Goal: Information Seeking & Learning: Learn about a topic

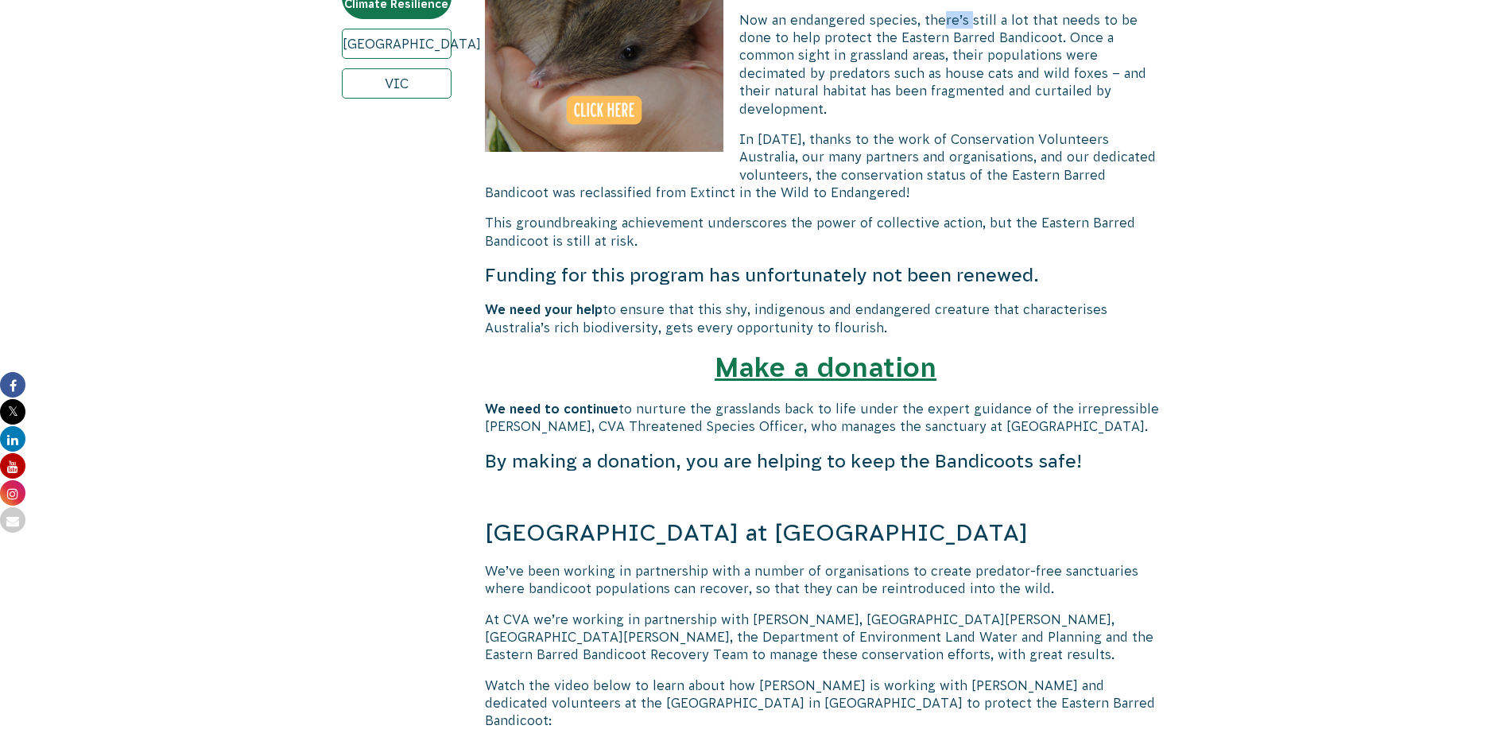
scroll to position [717, 0]
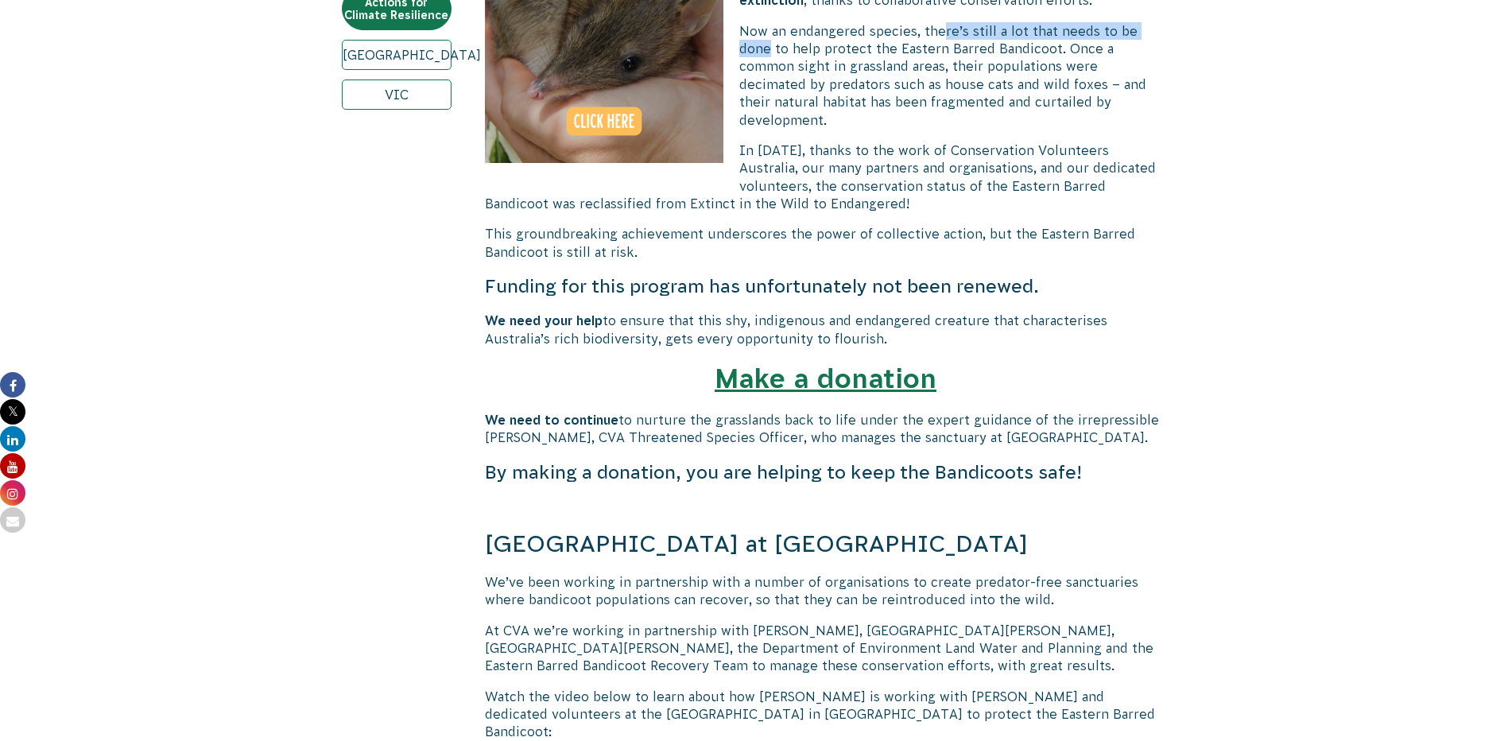
drag, startPoint x: 953, startPoint y: 11, endPoint x: 1195, endPoint y: 27, distance: 243.0
drag, startPoint x: 1195, startPoint y: 27, endPoint x: 1061, endPoint y: 107, distance: 156.5
click at [1061, 107] on p "Now an endangered species, there’s still a lot that needs to be done to help pr…" at bounding box center [826, 75] width 682 height 107
drag, startPoint x: 786, startPoint y: 47, endPoint x: 934, endPoint y: 51, distance: 147.9
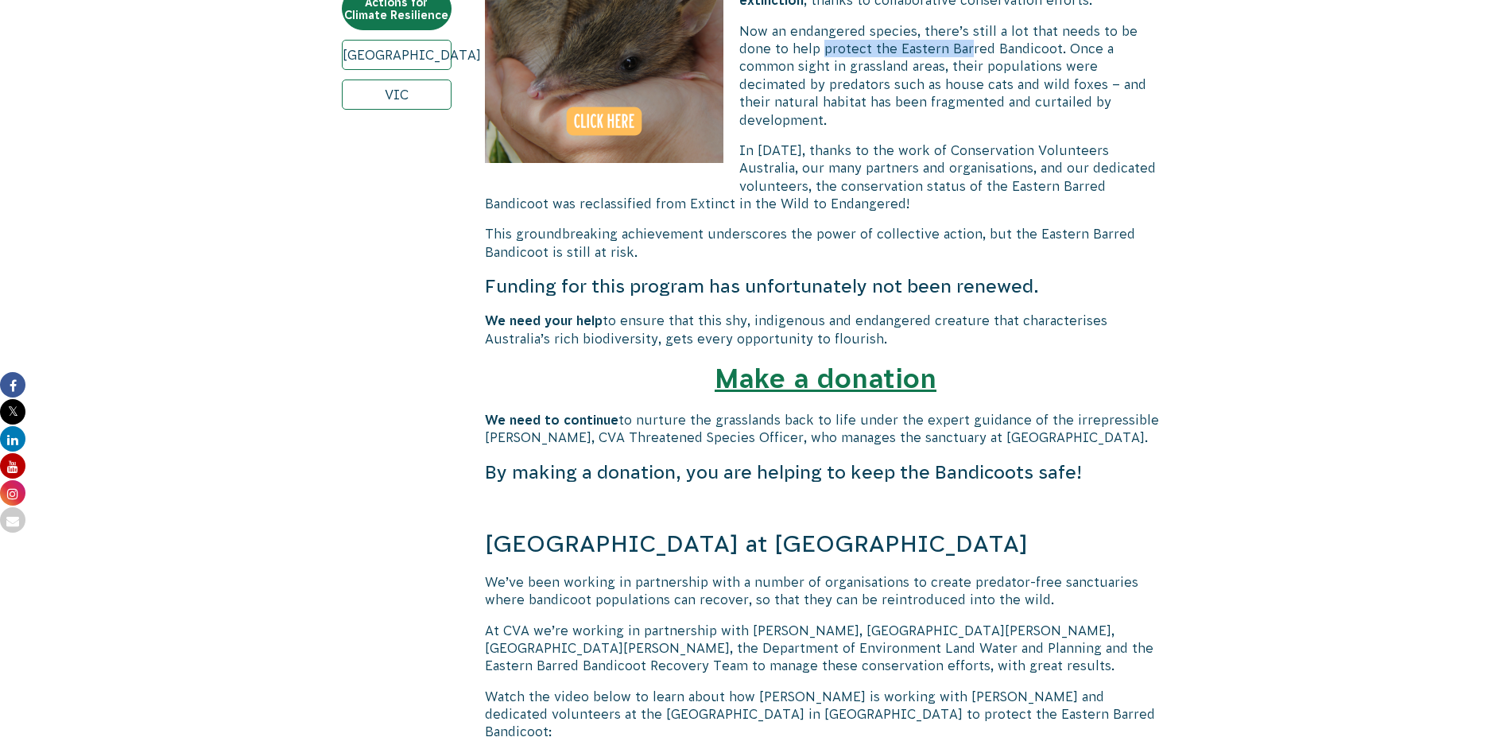
click at [934, 51] on span "Now an endangered species, there’s still a lot that needs to be done to help pr…" at bounding box center [942, 75] width 407 height 103
drag, startPoint x: 934, startPoint y: 51, endPoint x: 858, endPoint y: 151, distance: 125.9
click at [858, 151] on span "In [DATE], thanks to the work of Conservation Volunteers Australia, our many pa…" at bounding box center [820, 177] width 671 height 68
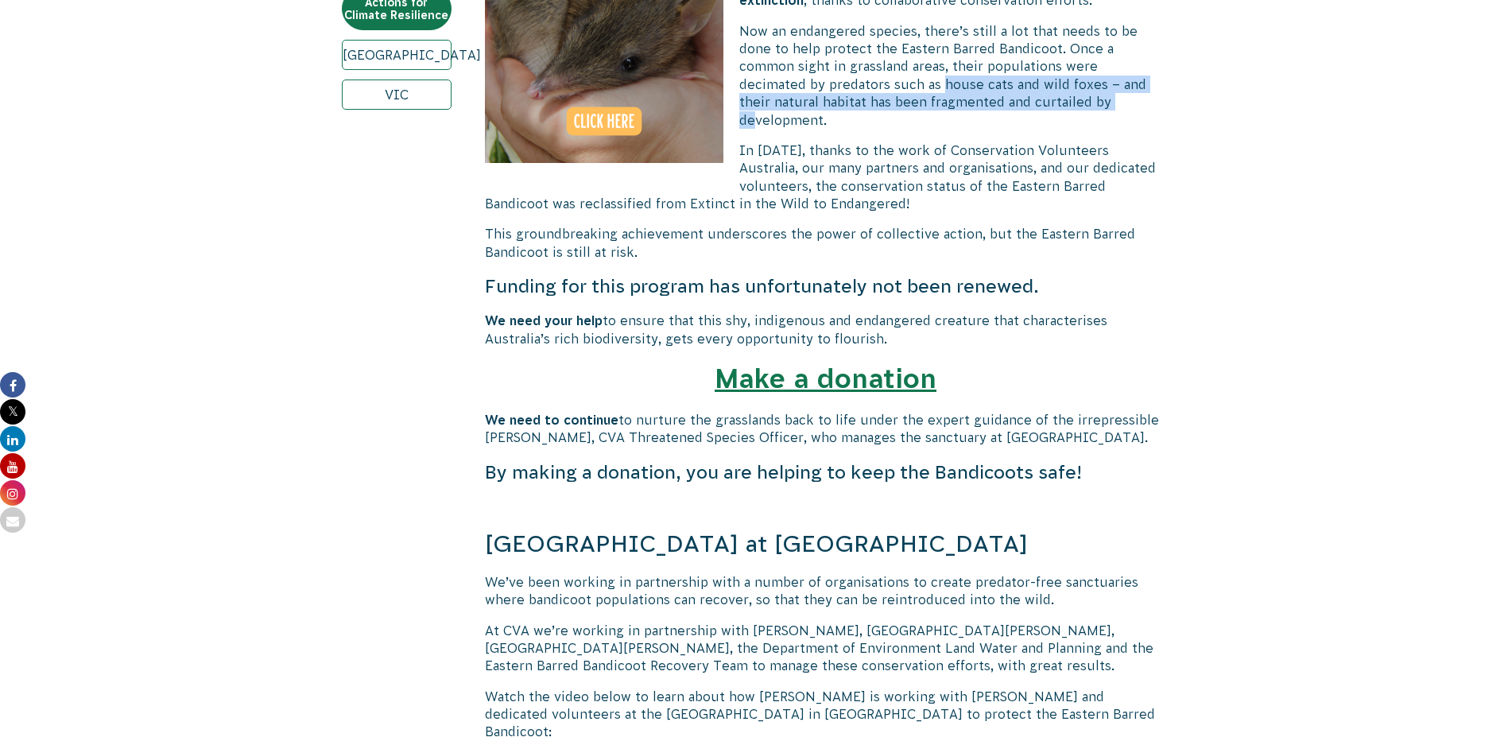
drag, startPoint x: 790, startPoint y: 77, endPoint x: 968, endPoint y: 100, distance: 179.6
click at [968, 100] on span "Now an endangered species, there’s still a lot that needs to be done to help pr…" at bounding box center [942, 75] width 407 height 103
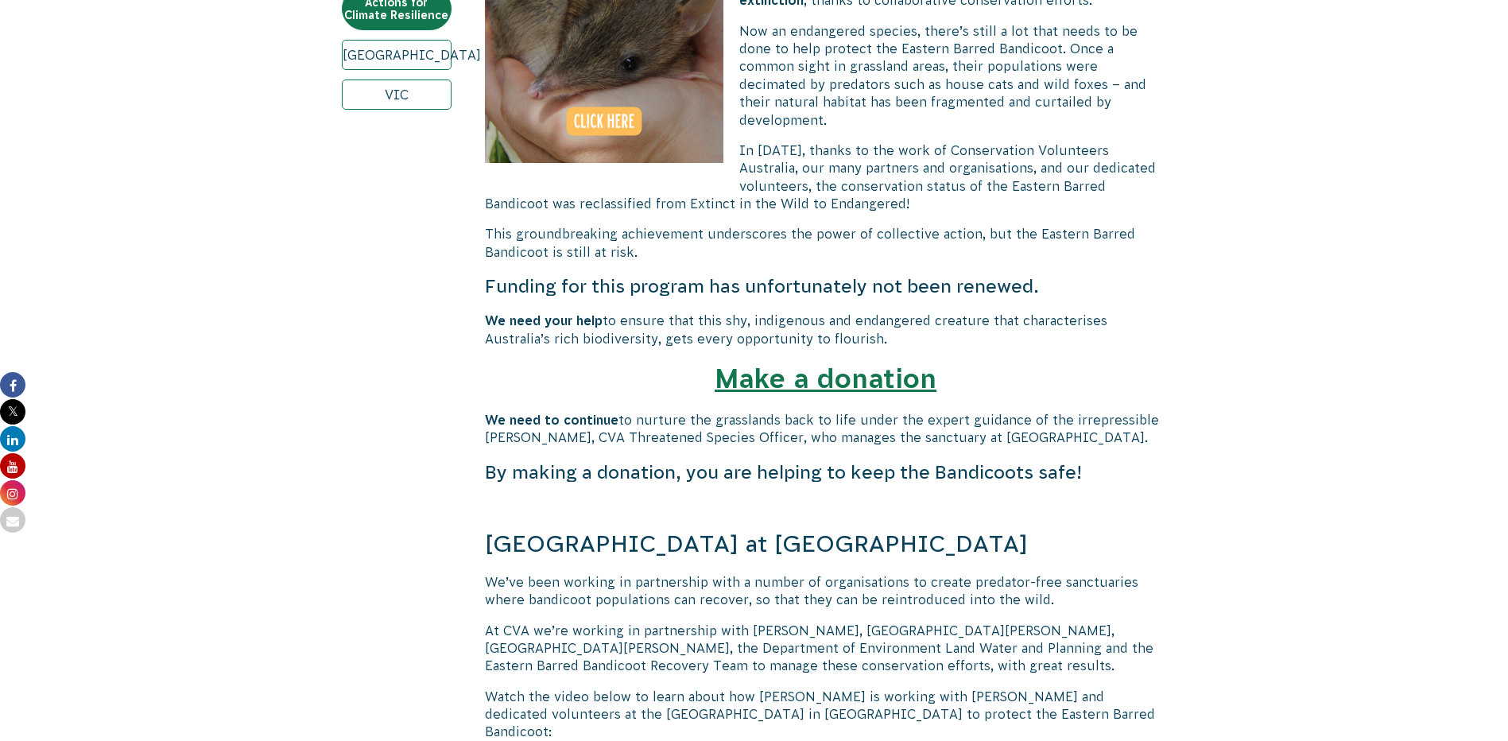
drag, startPoint x: 968, startPoint y: 100, endPoint x: 875, endPoint y: 146, distance: 103.5
click at [875, 146] on span "In [DATE], thanks to the work of Conservation Volunteers Australia, our many pa…" at bounding box center [820, 177] width 671 height 68
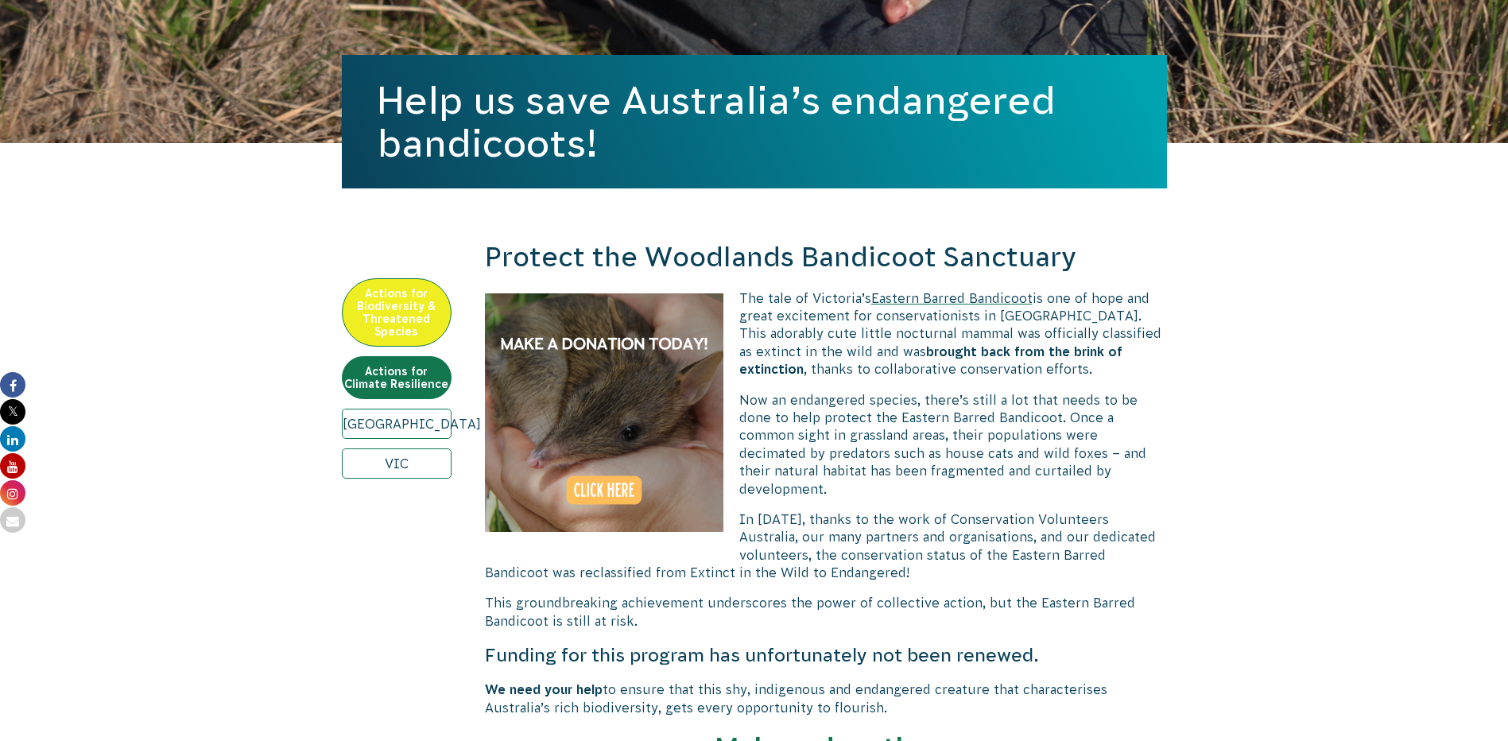
scroll to position [320, 0]
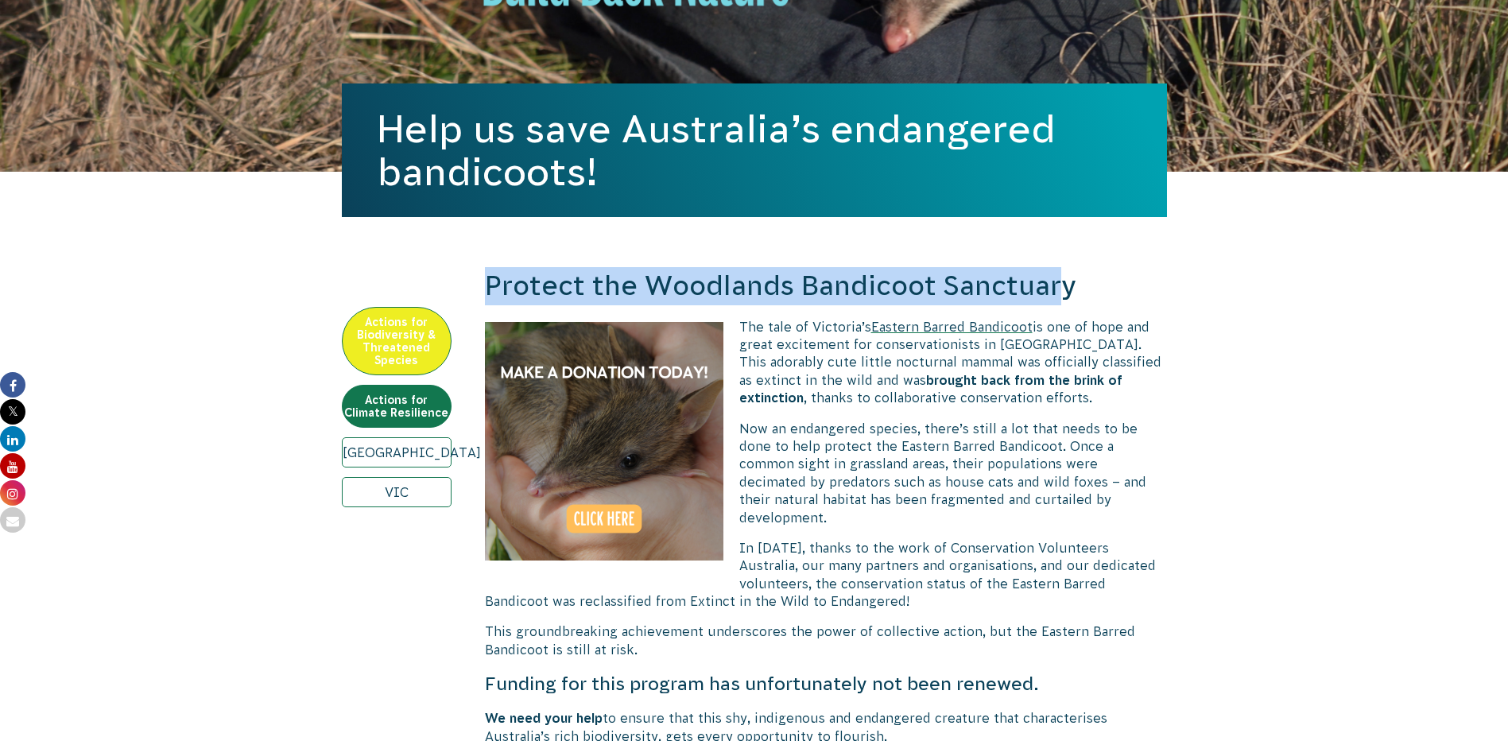
drag, startPoint x: 491, startPoint y: 282, endPoint x: 1065, endPoint y: 277, distance: 574.1
click at [1065, 277] on h2 "Protect the Woodlands Bandicoot Sanctuary" at bounding box center [826, 286] width 682 height 38
click at [1067, 277] on h2 "Protect the Woodlands Bandicoot Sanctuary" at bounding box center [826, 286] width 682 height 38
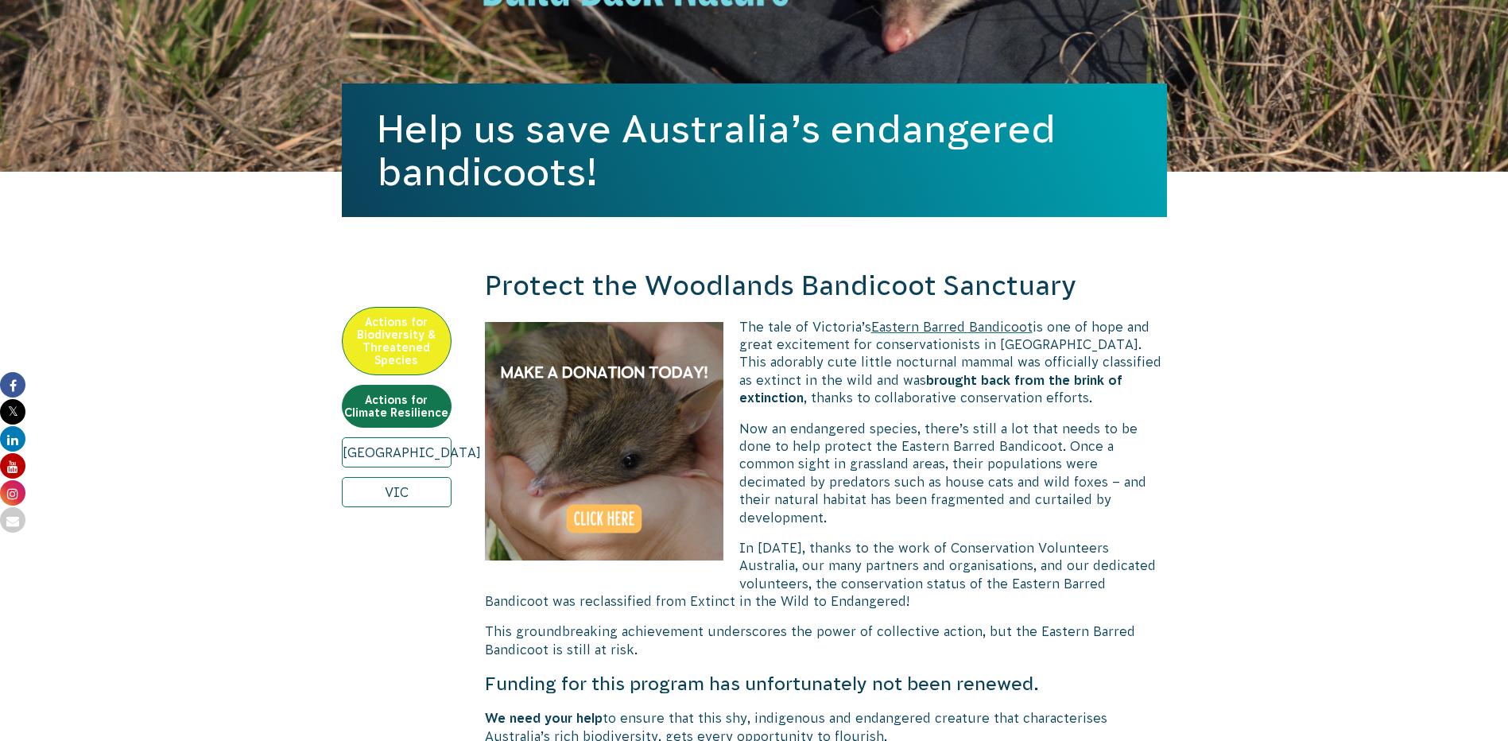
click at [1070, 284] on h2 "Protect the Woodlands Bandicoot Sanctuary" at bounding box center [826, 286] width 682 height 38
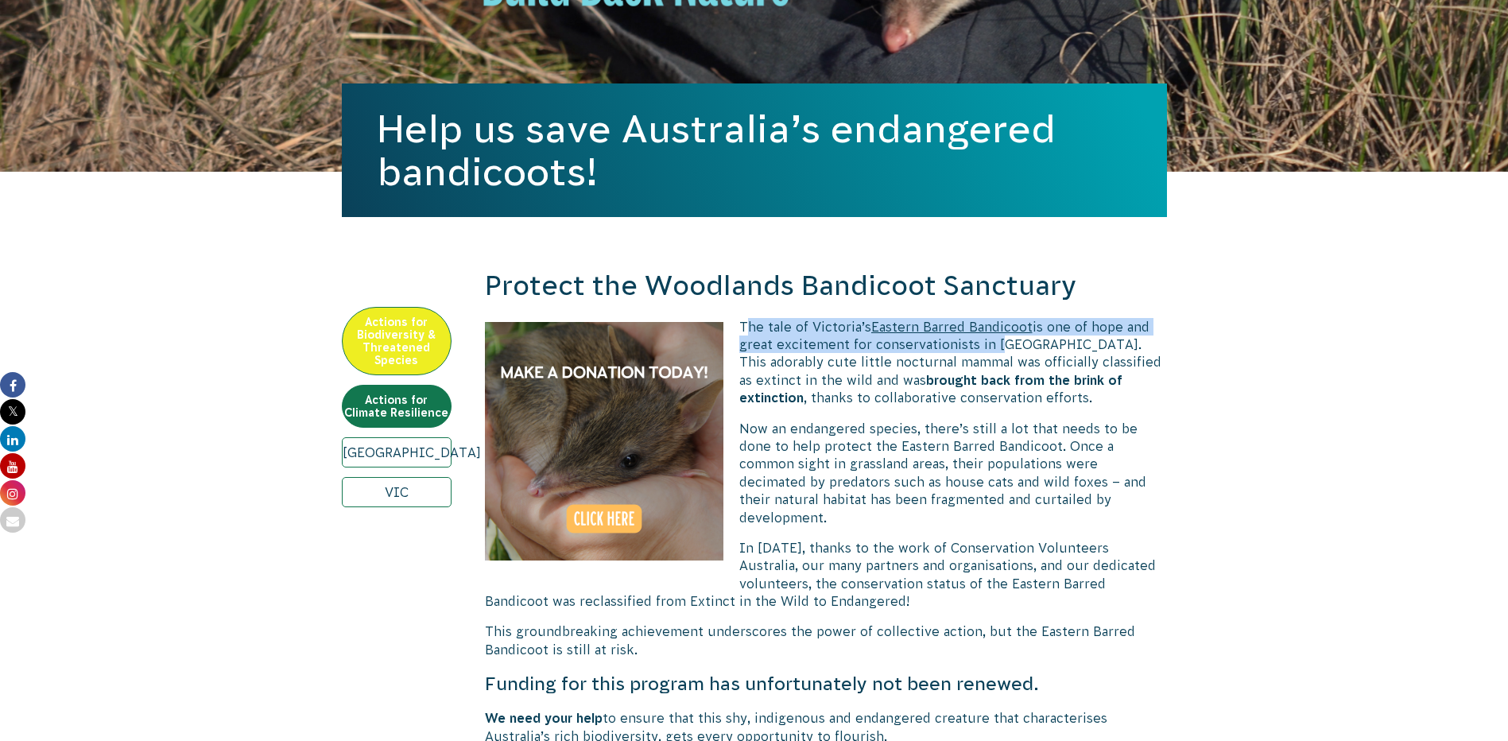
drag, startPoint x: 747, startPoint y: 324, endPoint x: 998, endPoint y: 340, distance: 251.8
click at [998, 340] on p "The tale of [PERSON_NAME]’s Eastern Barred Bandicoot is one of hope and great e…" at bounding box center [826, 362] width 682 height 89
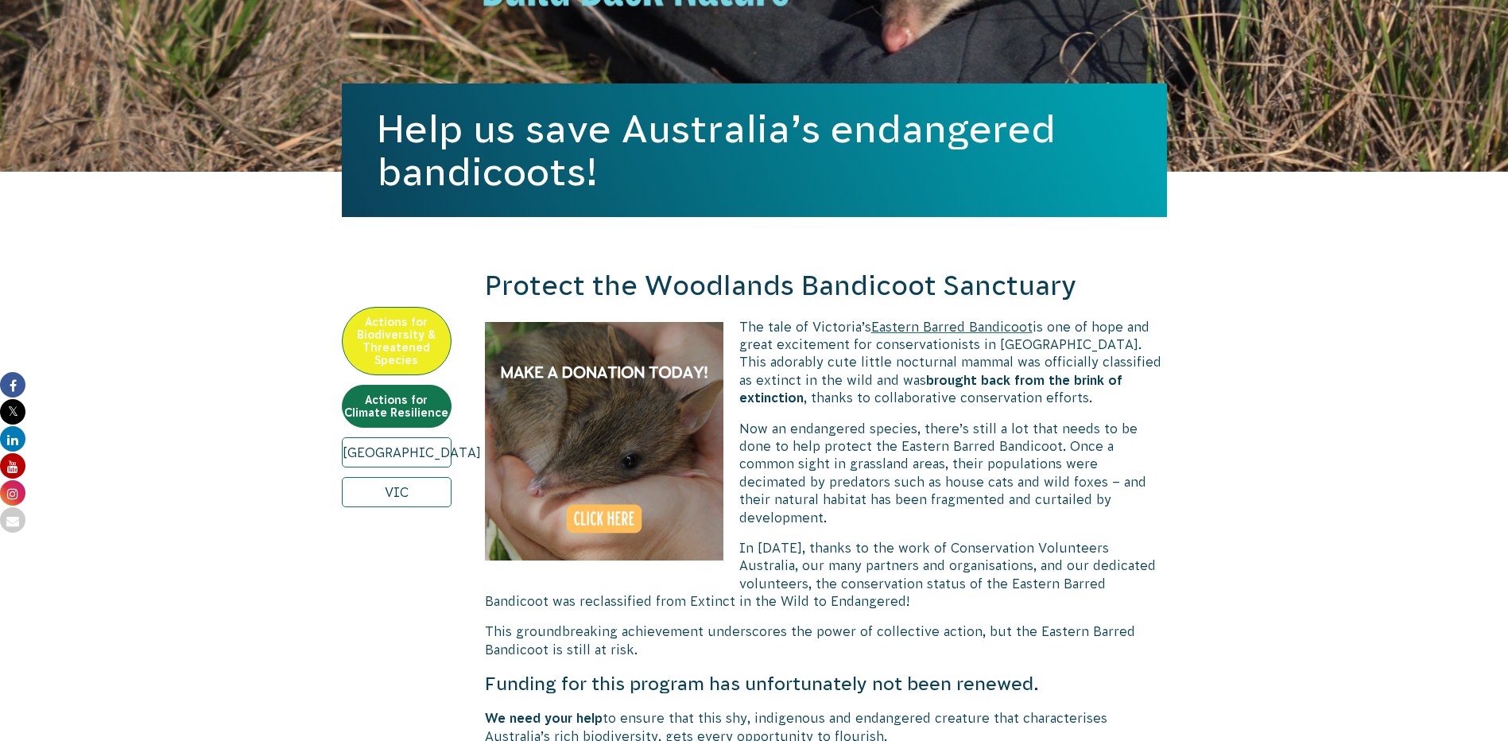
drag, startPoint x: 998, startPoint y: 340, endPoint x: 800, endPoint y: 425, distance: 215.8
click at [800, 425] on span "Now an endangered species, there’s still a lot that needs to be done to help pr…" at bounding box center [942, 472] width 407 height 103
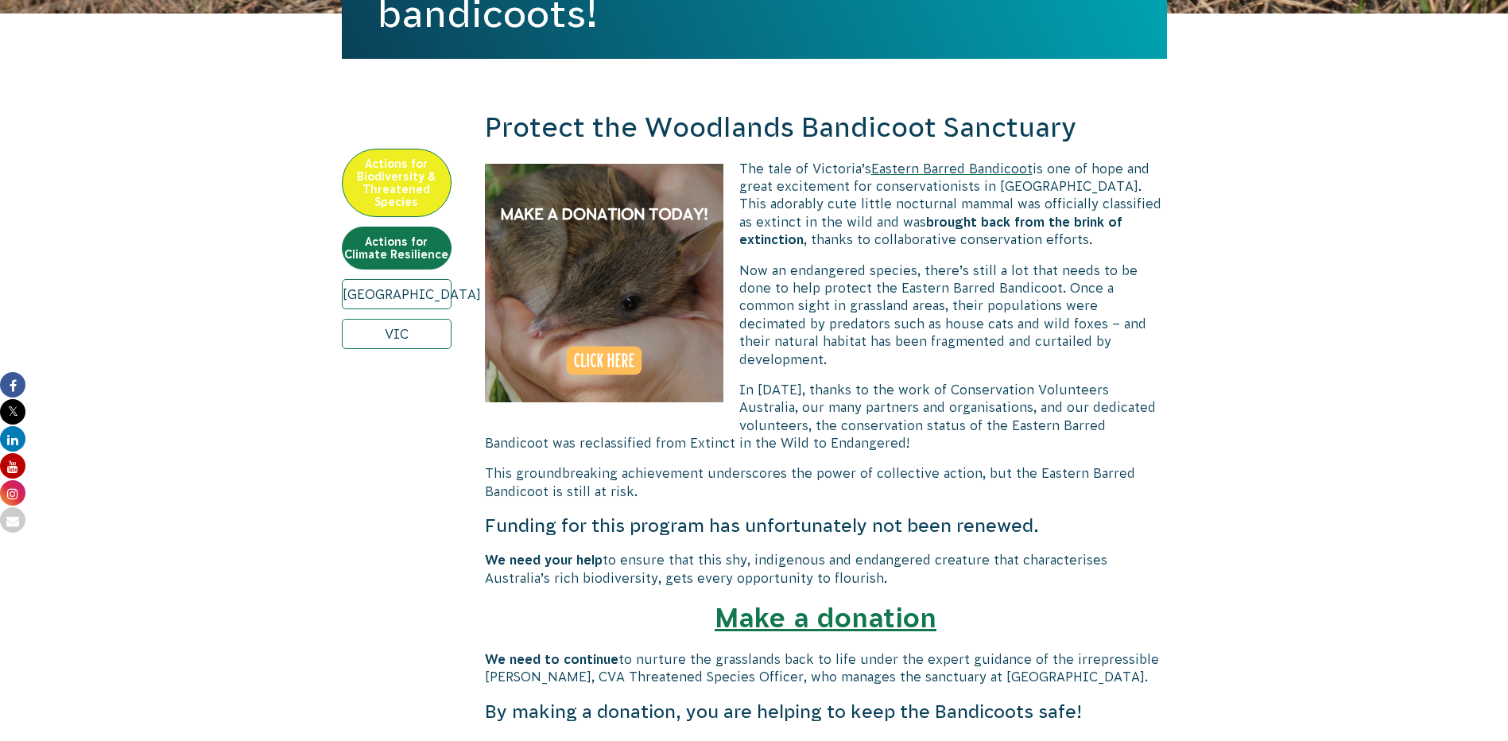
scroll to position [479, 0]
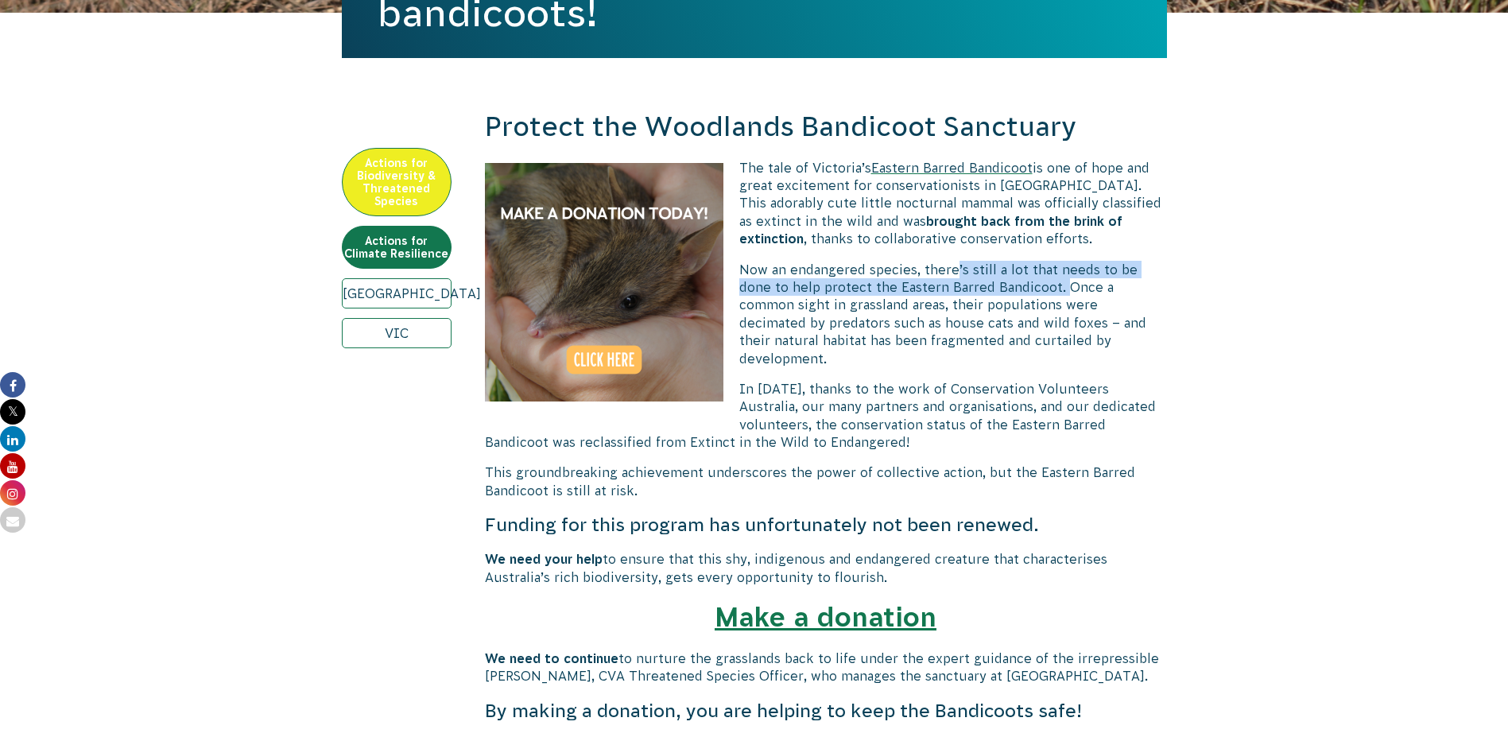
drag, startPoint x: 953, startPoint y: 276, endPoint x: 1038, endPoint y: 293, distance: 85.9
click at [1038, 293] on span "Now an endangered species, there’s still a lot that needs to be done to help pr…" at bounding box center [942, 313] width 407 height 103
drag, startPoint x: 1038, startPoint y: 293, endPoint x: 1087, endPoint y: 319, distance: 55.8
click at [1087, 319] on span "Now an endangered species, there’s still a lot that needs to be done to help pr…" at bounding box center [942, 313] width 407 height 103
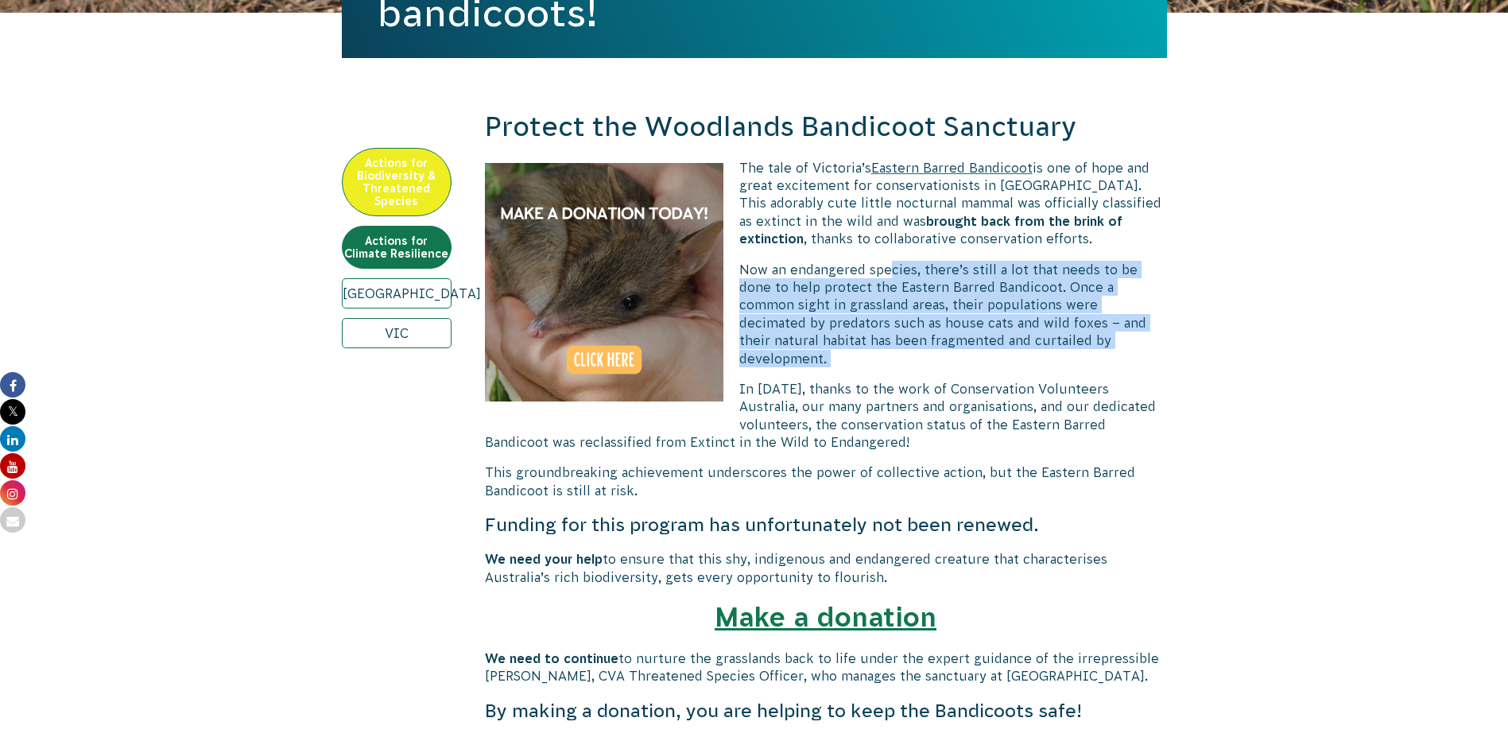
drag, startPoint x: 1065, startPoint y: 328, endPoint x: 875, endPoint y: 259, distance: 201.5
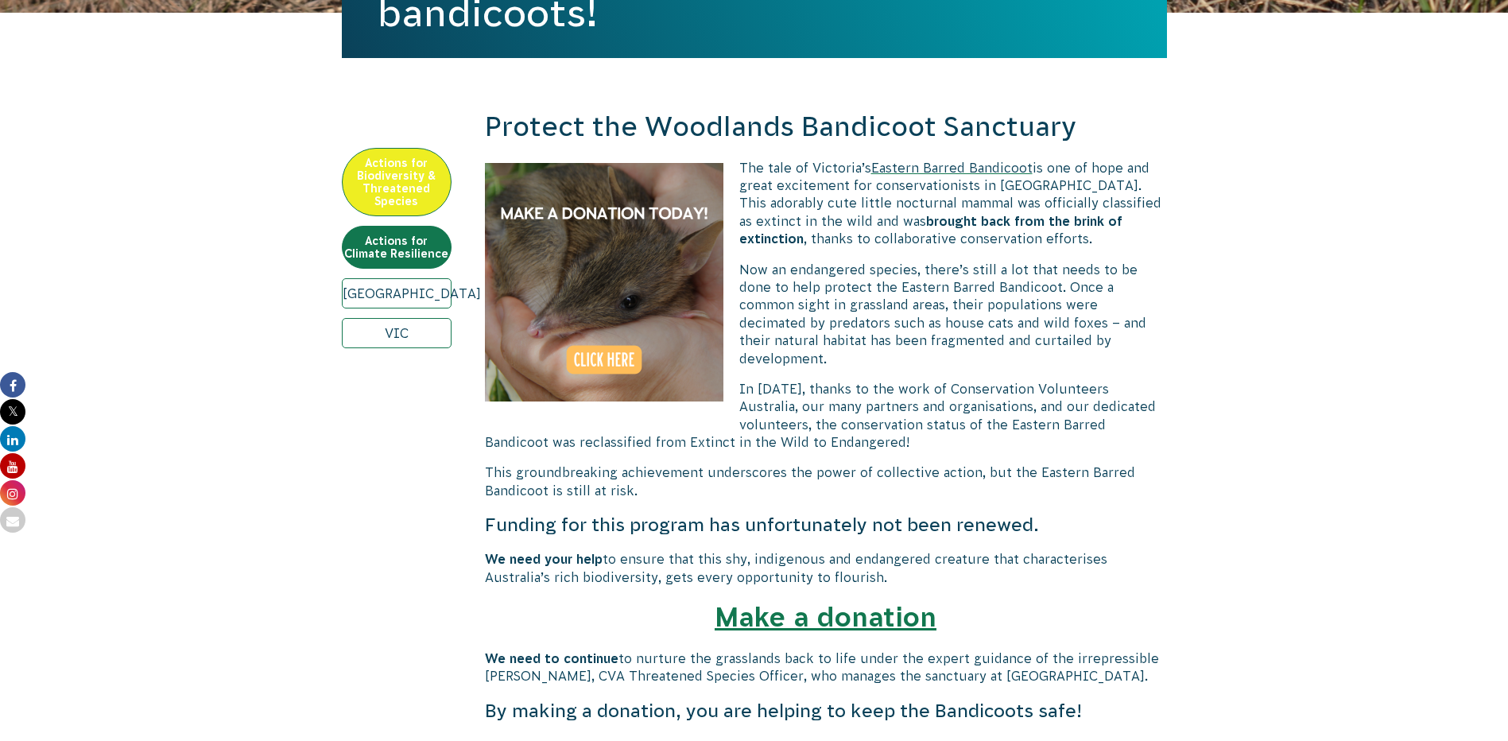
drag, startPoint x: 875, startPoint y: 259, endPoint x: 867, endPoint y: 256, distance: 8.6
drag, startPoint x: 873, startPoint y: 289, endPoint x: 970, endPoint y: 310, distance: 99.3
click at [970, 310] on span "Now an endangered species, there’s still a lot that needs to be done to help pr…" at bounding box center [942, 313] width 407 height 103
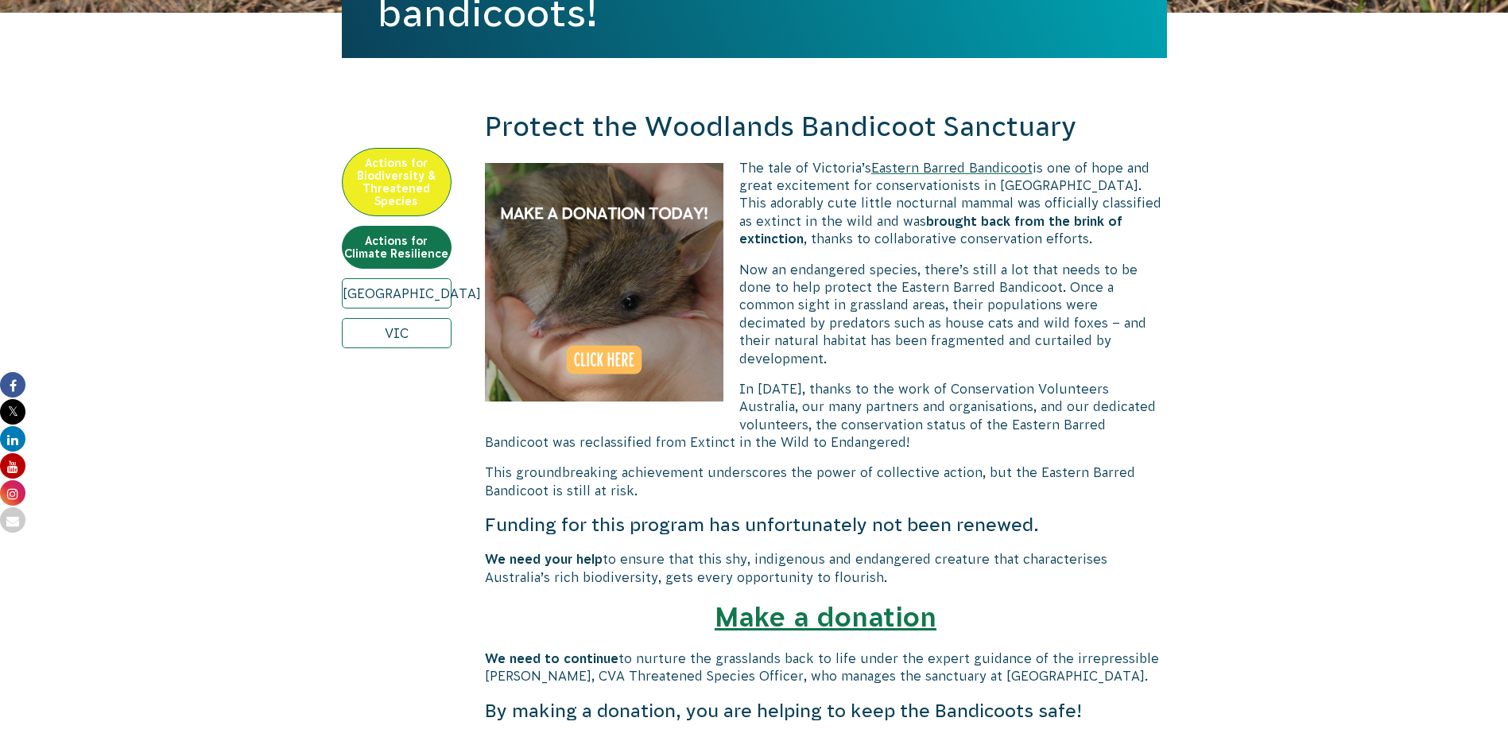
drag, startPoint x: 970, startPoint y: 310, endPoint x: 1069, endPoint y: 352, distance: 108.0
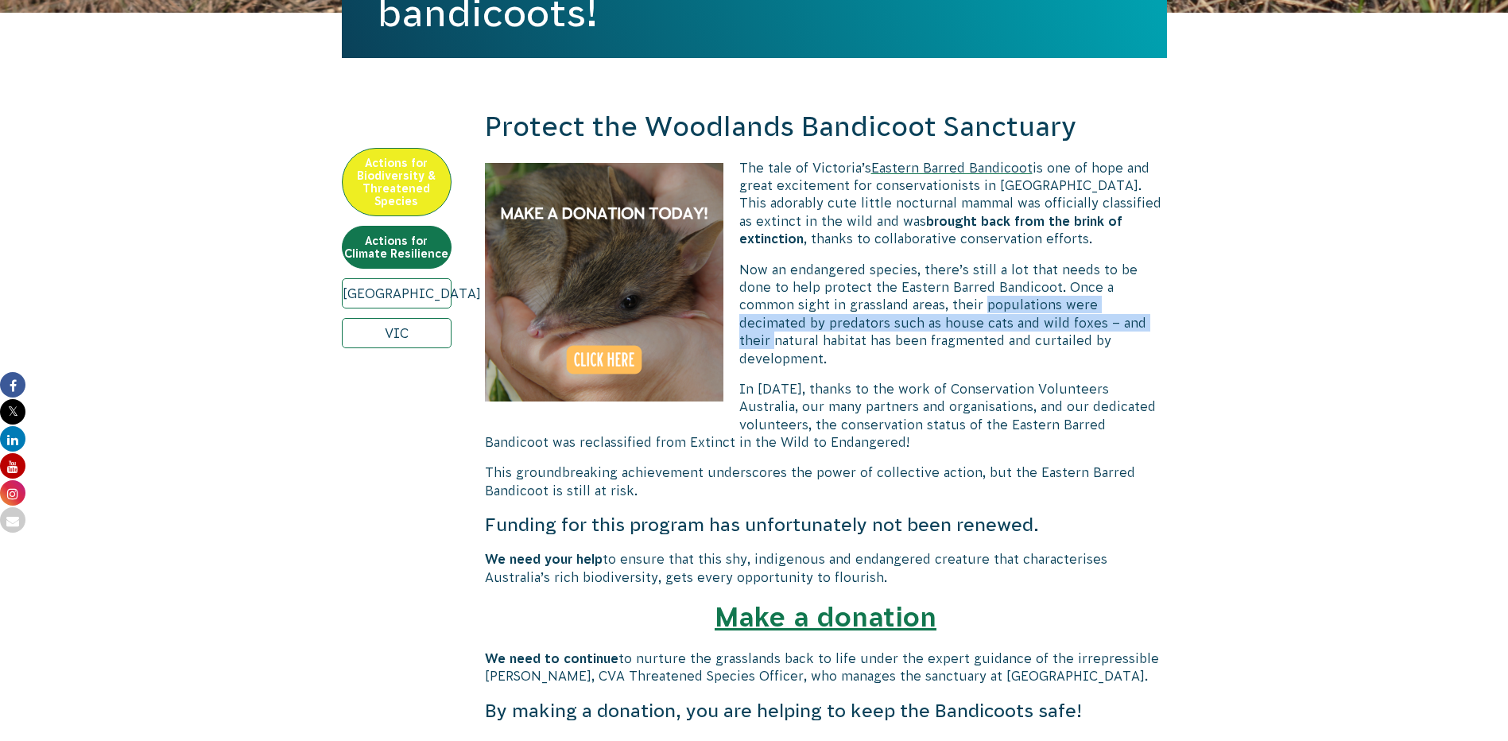
drag, startPoint x: 892, startPoint y: 308, endPoint x: 1031, endPoint y: 323, distance: 140.0
click at [1031, 323] on span "Now an endangered species, there’s still a lot that needs to be done to help pr…" at bounding box center [942, 313] width 407 height 103
drag, startPoint x: 1031, startPoint y: 323, endPoint x: 968, endPoint y: 328, distance: 63.0
click at [968, 328] on span "Now an endangered species, there’s still a lot that needs to be done to help pr…" at bounding box center [942, 313] width 407 height 103
drag, startPoint x: 746, startPoint y: 322, endPoint x: 957, endPoint y: 326, distance: 211.5
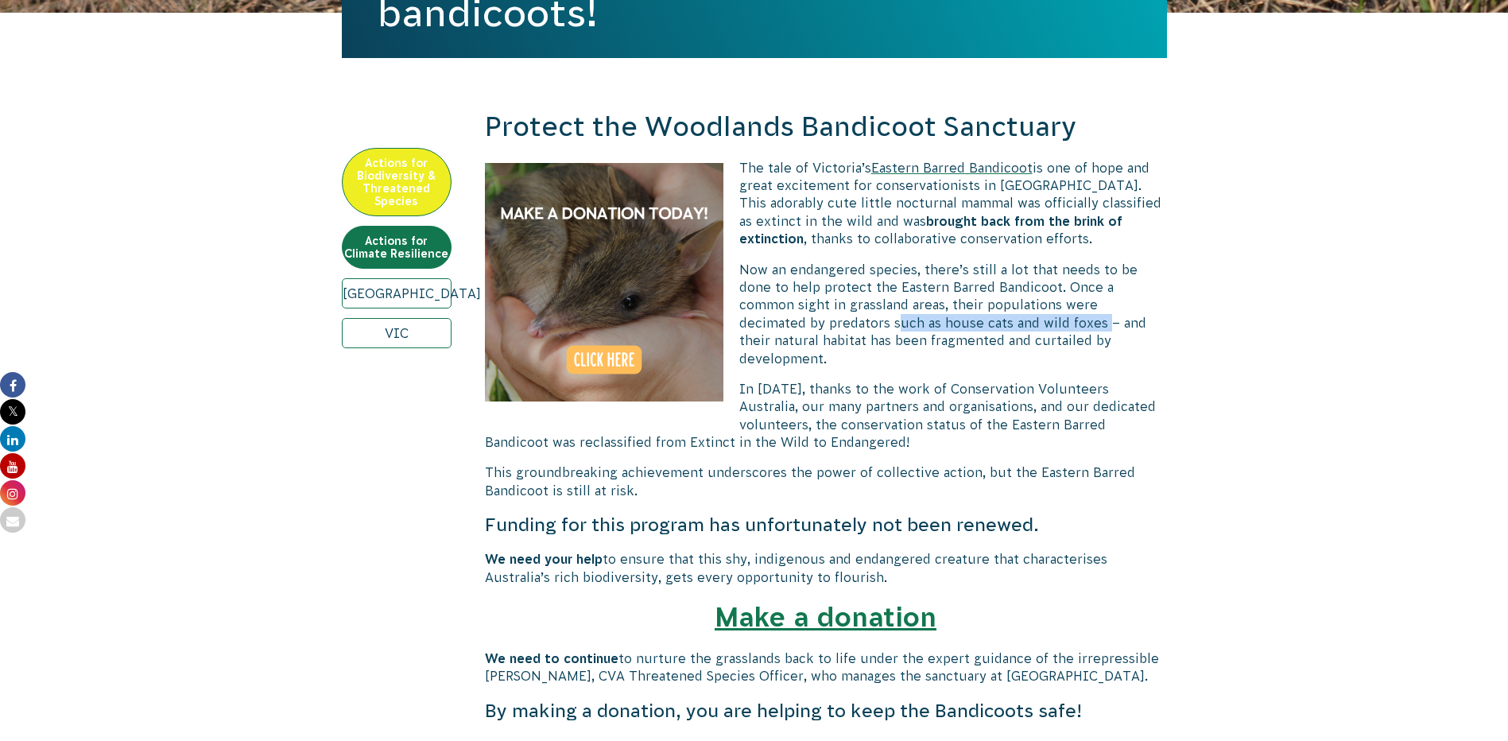
click at [957, 326] on span "Now an endangered species, there’s still a lot that needs to be done to help pr…" at bounding box center [942, 313] width 407 height 103
drag, startPoint x: 957, startPoint y: 326, endPoint x: 1119, endPoint y: 359, distance: 165.4
click at [1142, 336] on p "Now an endangered species, there’s still a lot that needs to be done to help pr…" at bounding box center [826, 314] width 682 height 107
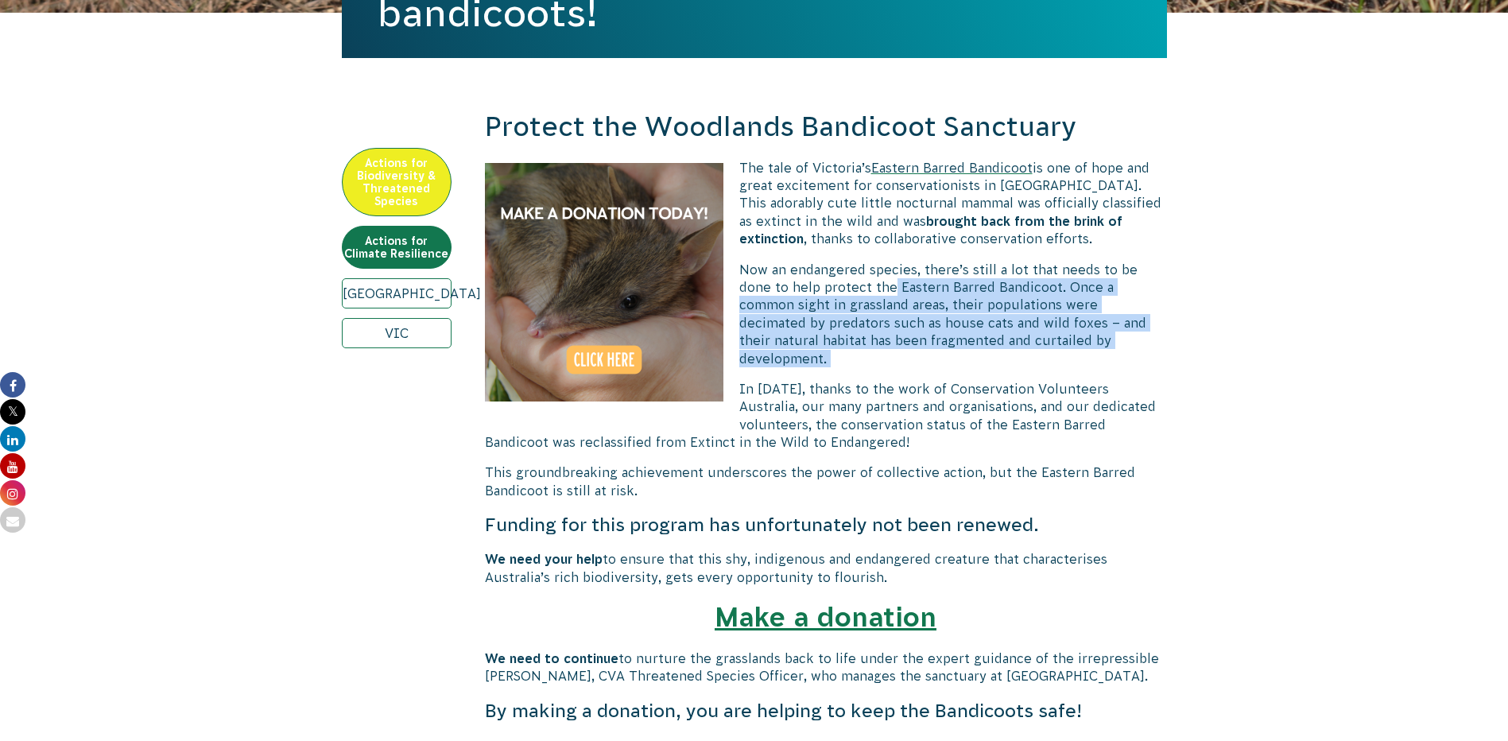
drag, startPoint x: 1057, startPoint y: 343, endPoint x: 858, endPoint y: 286, distance: 206.9
click at [858, 286] on p "Now an endangered species, there’s still a lot that needs to be done to help pr…" at bounding box center [826, 314] width 682 height 107
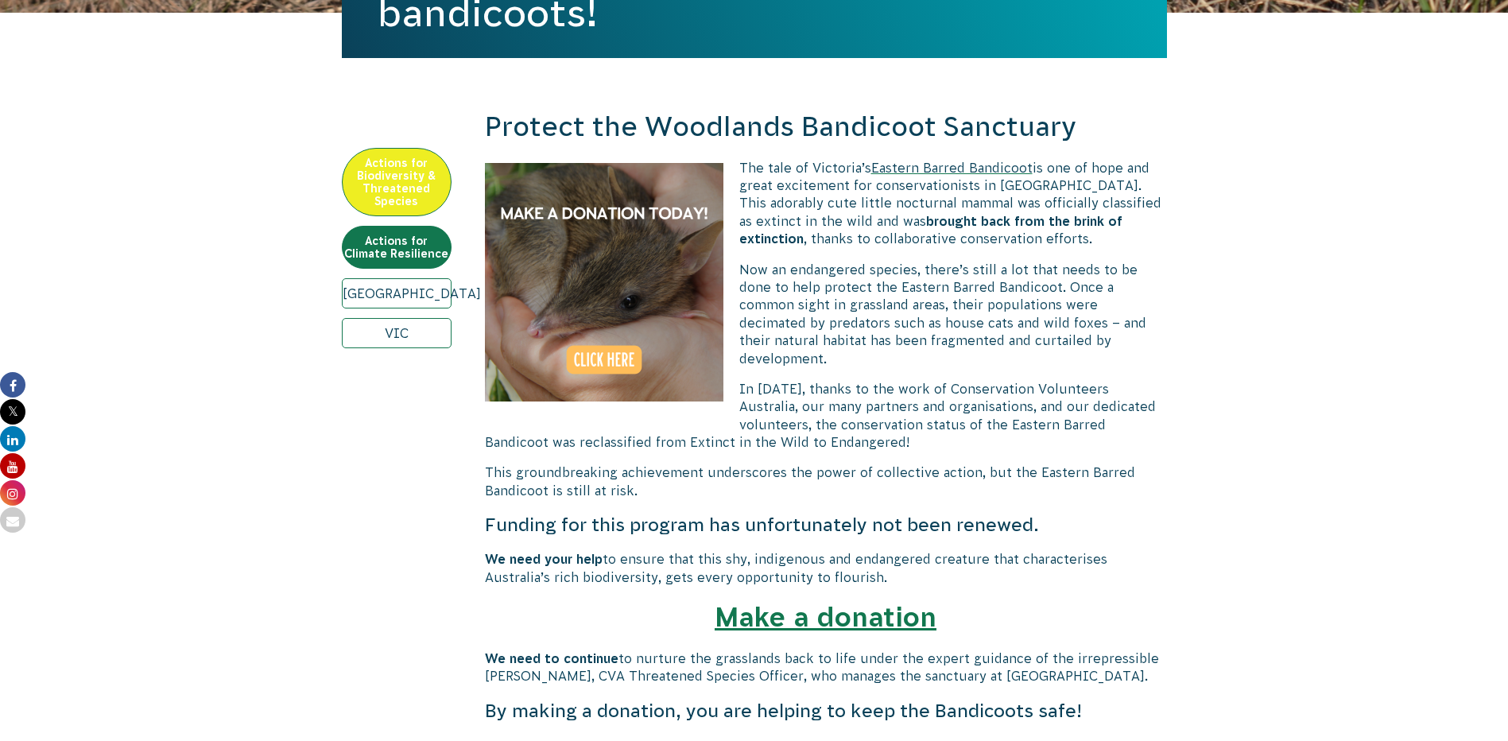
drag, startPoint x: 858, startPoint y: 286, endPoint x: 906, endPoint y: 332, distance: 66.9
click at [943, 382] on span "In [DATE], thanks to the work of Conservation Volunteers Australia, our many pa…" at bounding box center [820, 416] width 671 height 68
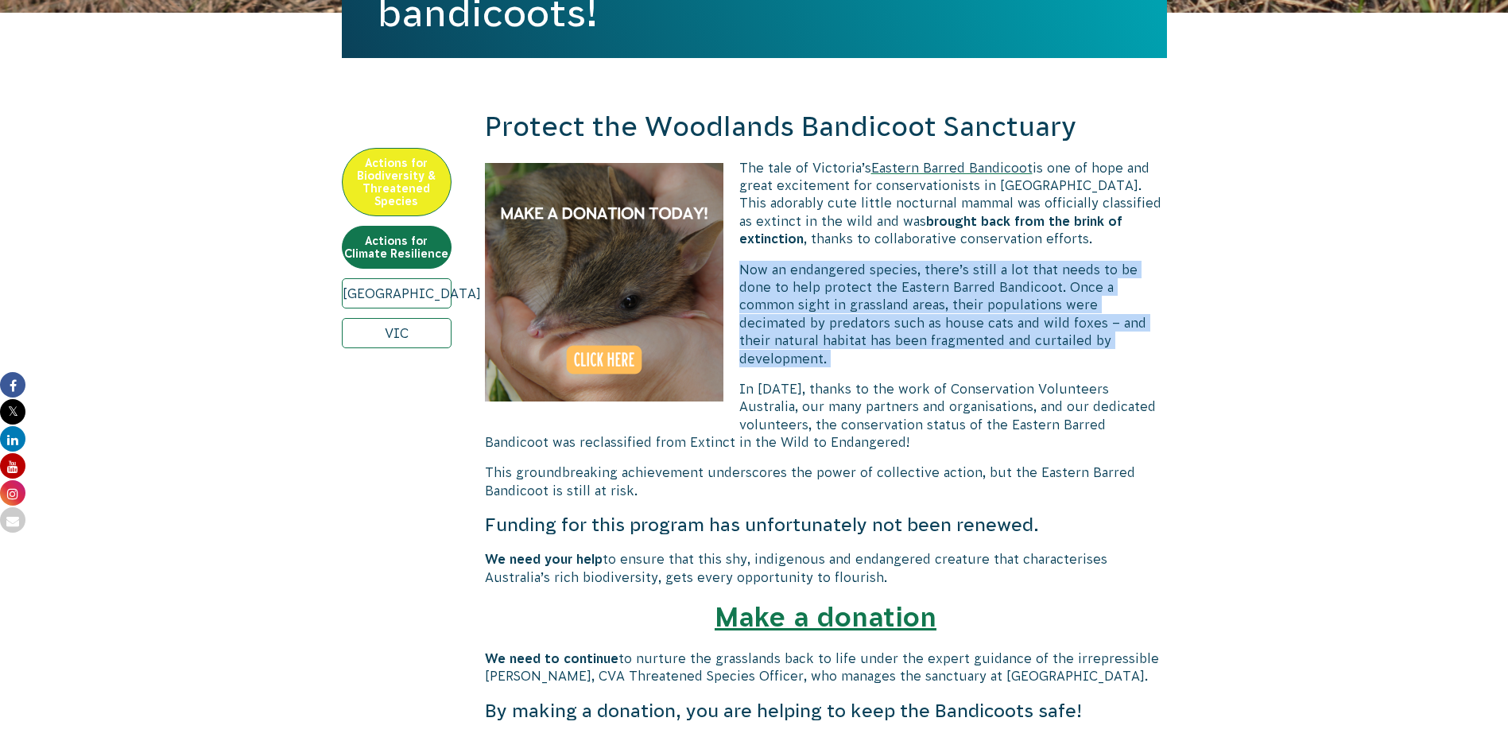
drag, startPoint x: 727, startPoint y: 258, endPoint x: 1120, endPoint y: 339, distance: 401.7
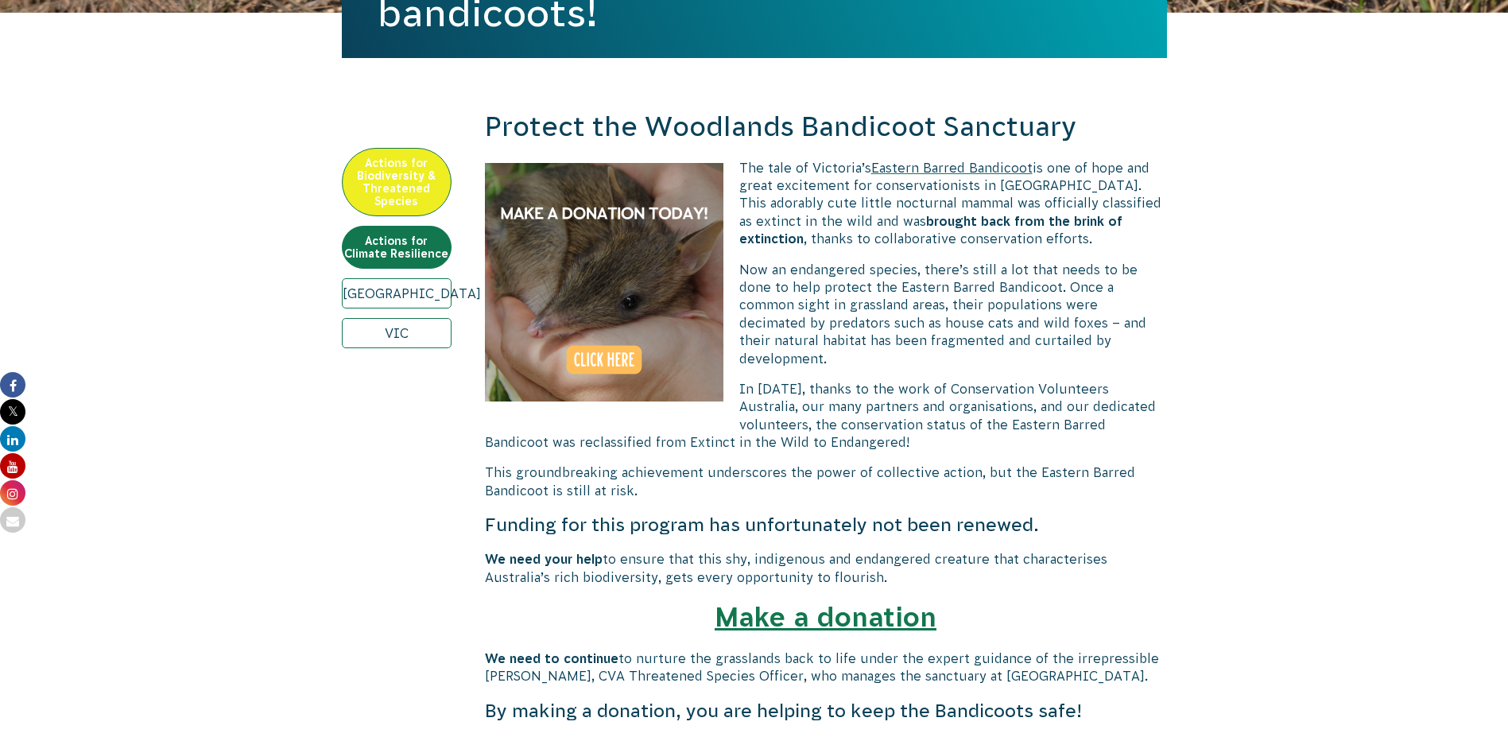
drag, startPoint x: 1120, startPoint y: 339, endPoint x: 945, endPoint y: 362, distance: 177.2
click at [945, 380] on p "In [DATE], thanks to the work of Conservation Volunteers Australia, our many pa…" at bounding box center [826, 416] width 682 height 72
drag, startPoint x: 1026, startPoint y: 328, endPoint x: 1191, endPoint y: 329, distance: 165.4
drag, startPoint x: 1191, startPoint y: 329, endPoint x: 983, endPoint y: 378, distance: 213.9
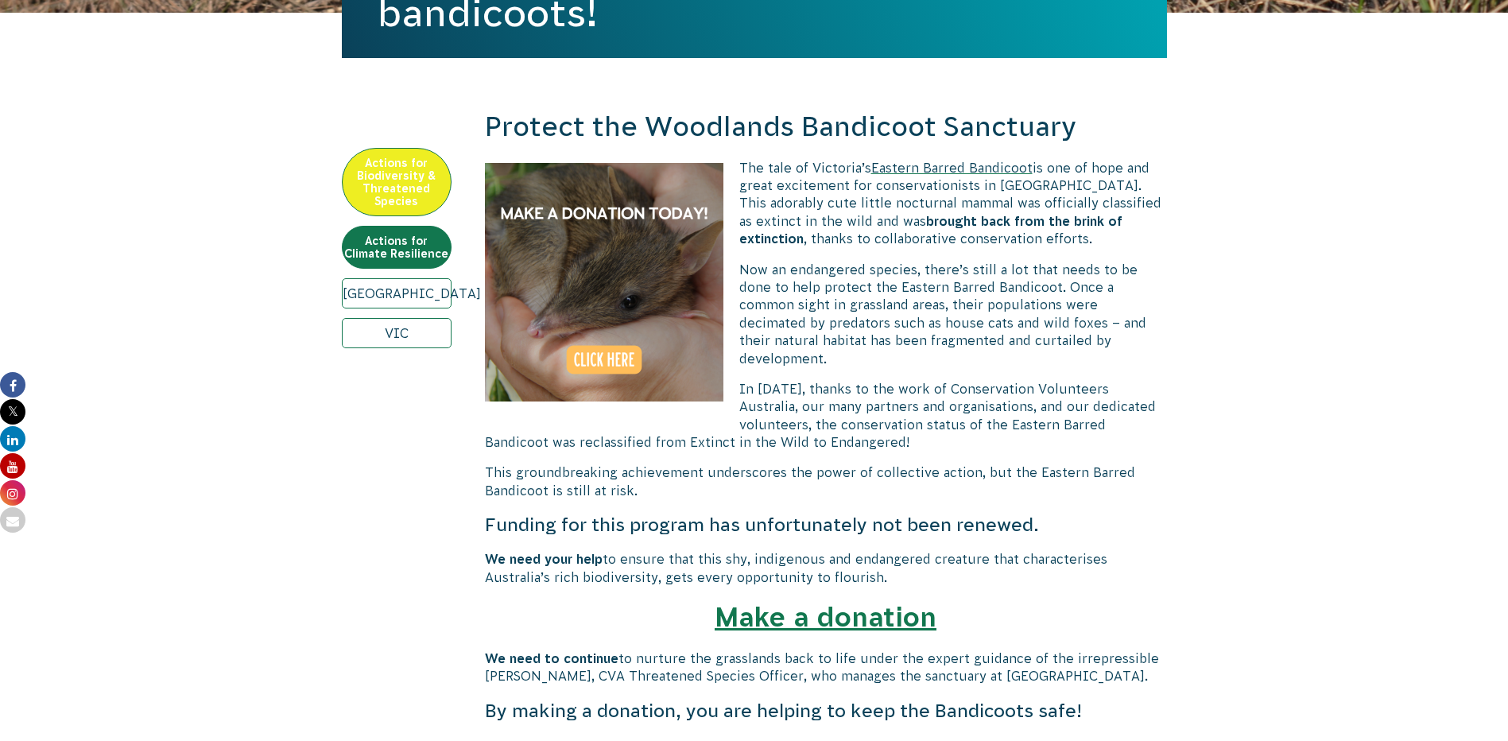
click at [983, 382] on span "In [DATE], thanks to the work of Conservation Volunteers Australia, our many pa…" at bounding box center [820, 416] width 671 height 68
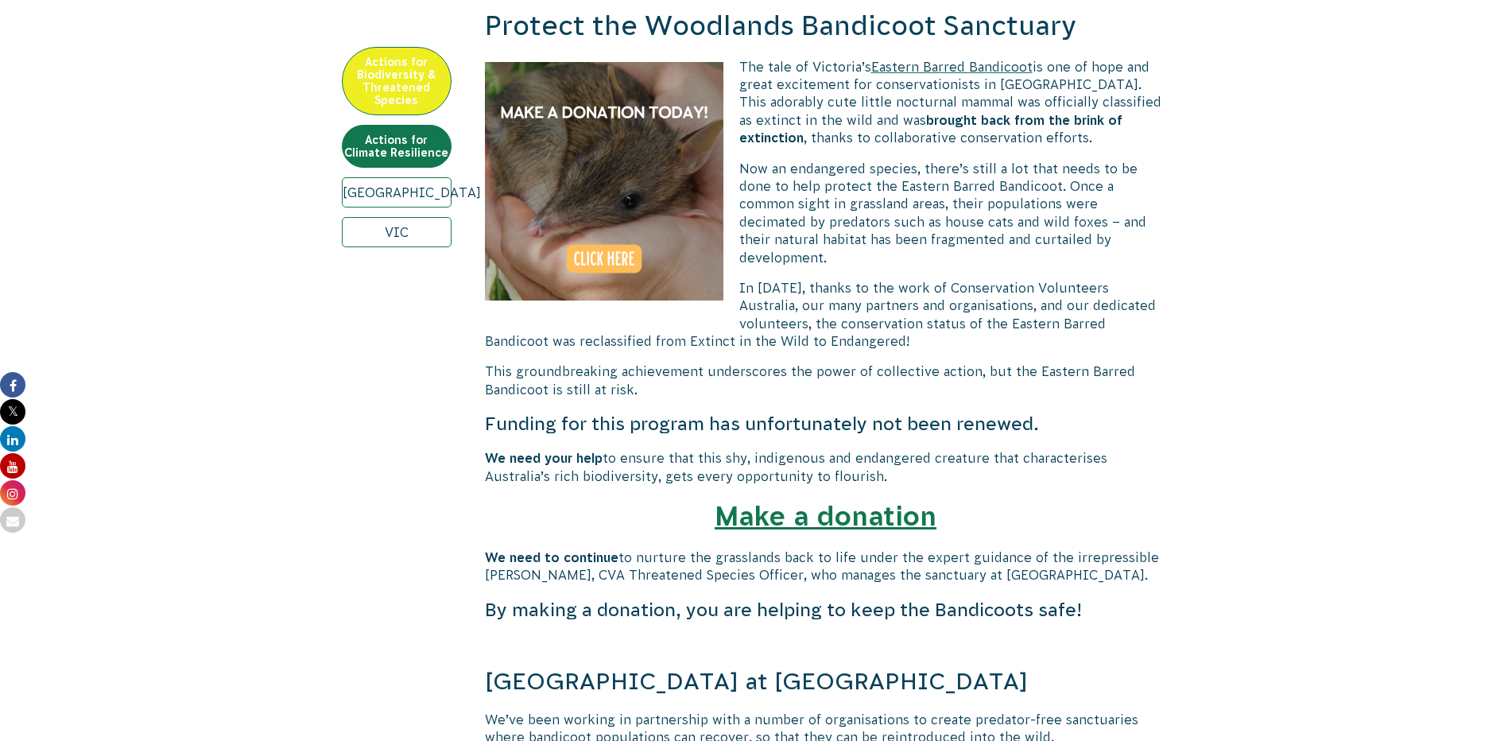
scroll to position [586, 0]
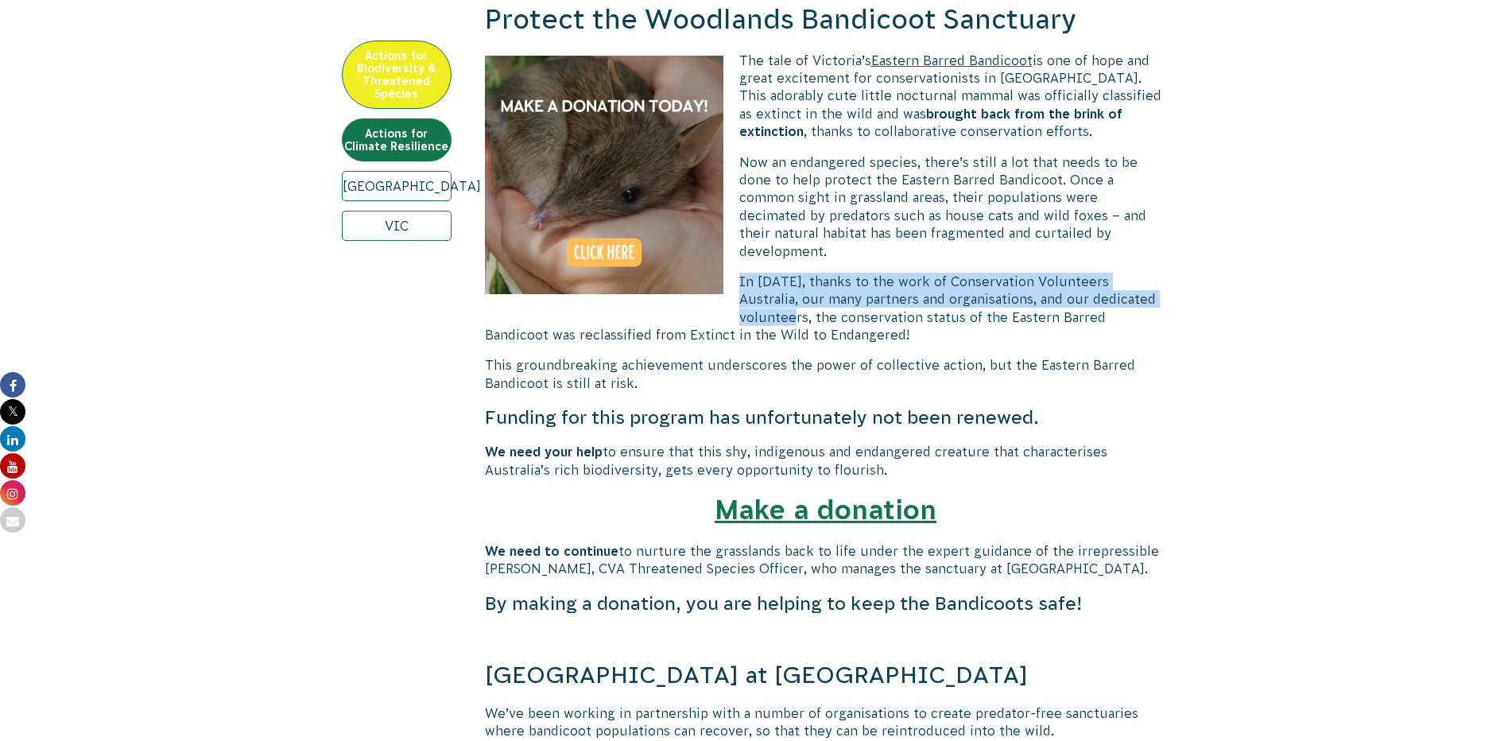
drag, startPoint x: 769, startPoint y: 268, endPoint x: 1159, endPoint y: 289, distance: 391.0
click at [1159, 289] on p "In [DATE], thanks to the work of Conservation Volunteers Australia, our many pa…" at bounding box center [826, 309] width 682 height 72
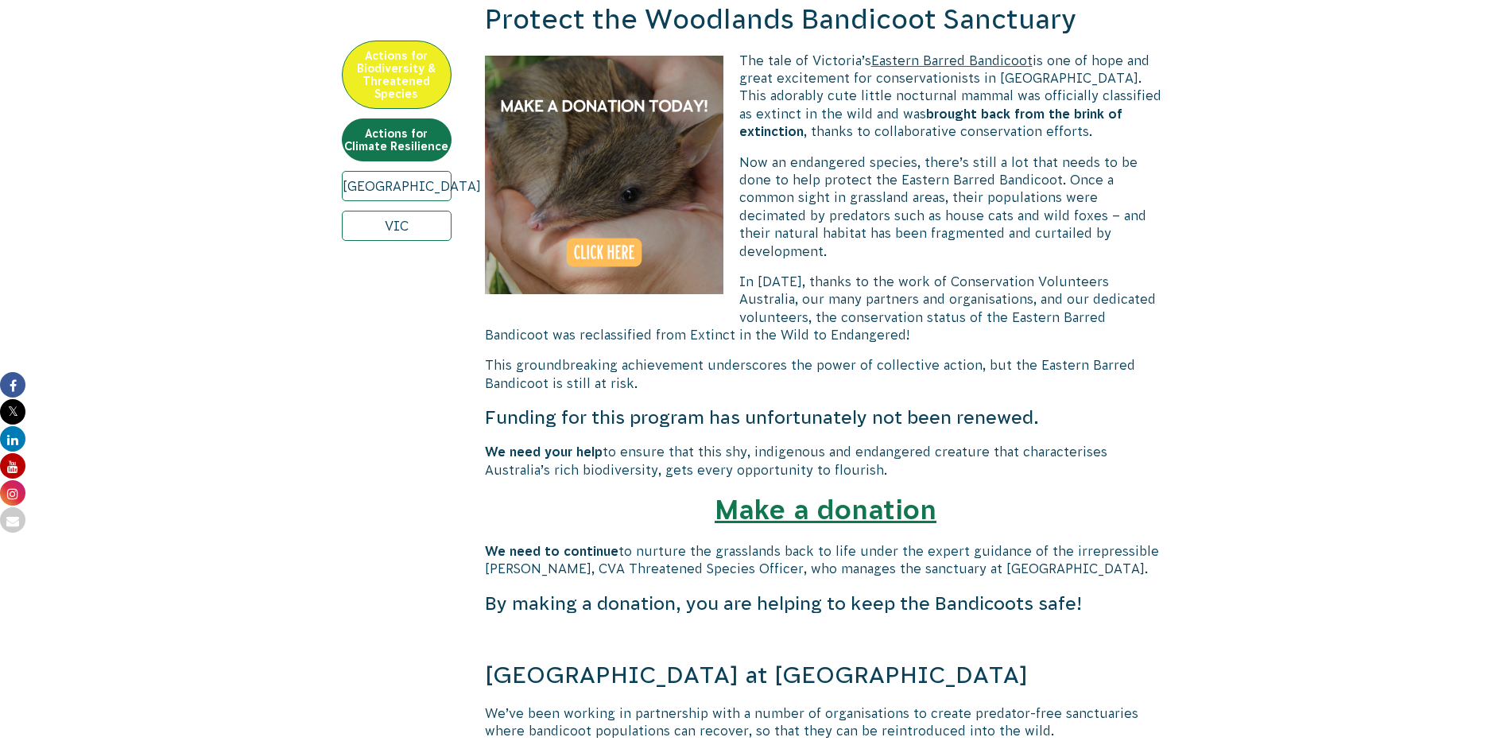
drag, startPoint x: 1159, startPoint y: 289, endPoint x: 997, endPoint y: 332, distance: 167.6
click at [975, 358] on span "This groundbreaking achievement underscores the power of collective action, but…" at bounding box center [810, 374] width 650 height 32
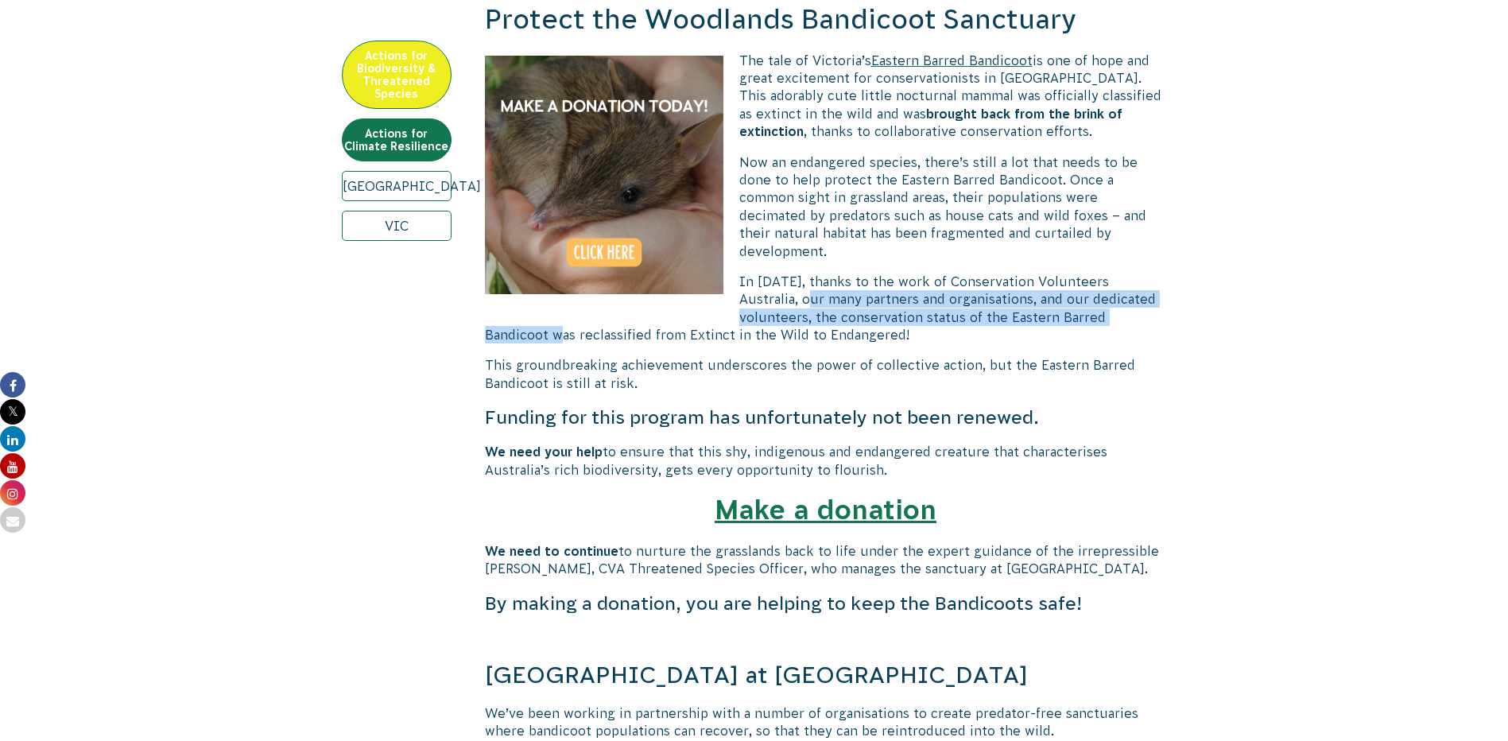
drag, startPoint x: 759, startPoint y: 283, endPoint x: 1154, endPoint y: 299, distance: 395.5
click at [1154, 299] on p "In [DATE], thanks to the work of Conservation Volunteers Australia, our many pa…" at bounding box center [826, 309] width 682 height 72
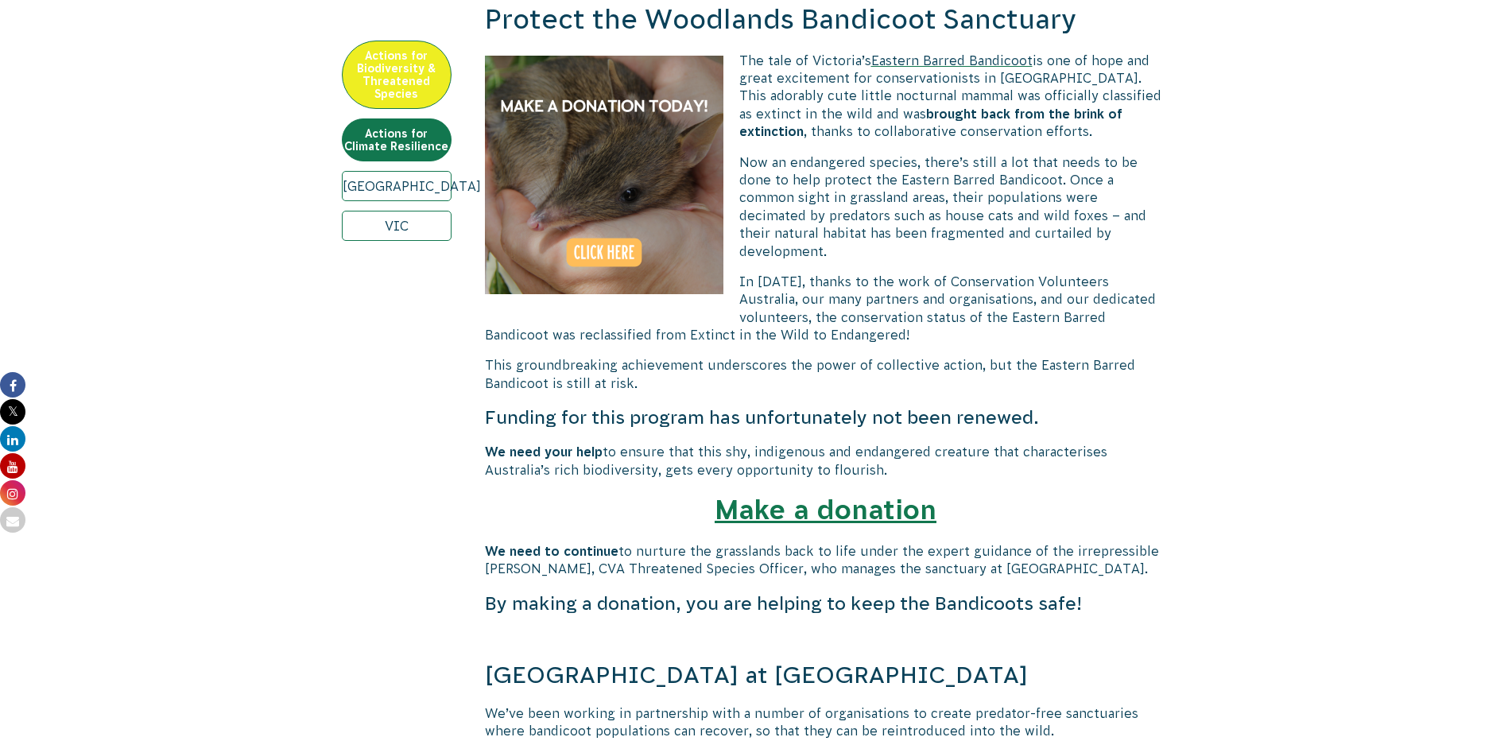
drag, startPoint x: 1154, startPoint y: 299, endPoint x: 1083, endPoint y: 324, distance: 74.9
click at [1083, 324] on p "In [DATE], thanks to the work of Conservation Volunteers Australia, our many pa…" at bounding box center [826, 309] width 682 height 72
drag, startPoint x: 906, startPoint y: 316, endPoint x: 999, endPoint y: 316, distance: 92.2
click at [999, 316] on span "In [DATE], thanks to the work of Conservation Volunteers Australia, our many pa…" at bounding box center [820, 308] width 671 height 68
drag, startPoint x: 999, startPoint y: 316, endPoint x: 1014, endPoint y: 355, distance: 42.5
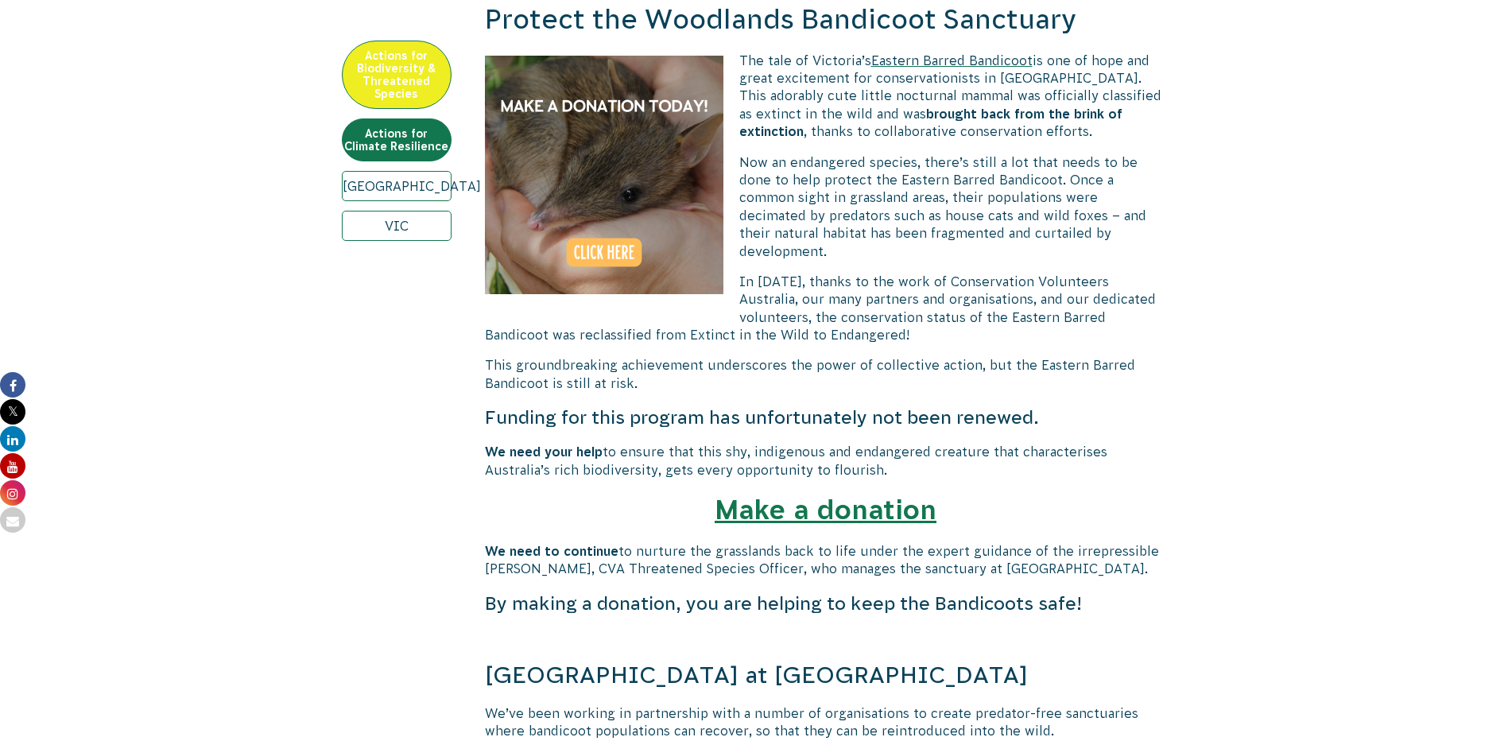
click at [1014, 356] on p "This groundbreaking achievement underscores the power of collective action, but…" at bounding box center [826, 374] width 682 height 36
drag, startPoint x: 950, startPoint y: 343, endPoint x: 1063, endPoint y: 344, distance: 112.9
click at [1063, 358] on span "This groundbreaking achievement underscores the power of collective action, but…" at bounding box center [810, 374] width 650 height 32
click at [616, 366] on span "This groundbreaking achievement underscores the power of collective action, but…" at bounding box center [810, 374] width 650 height 32
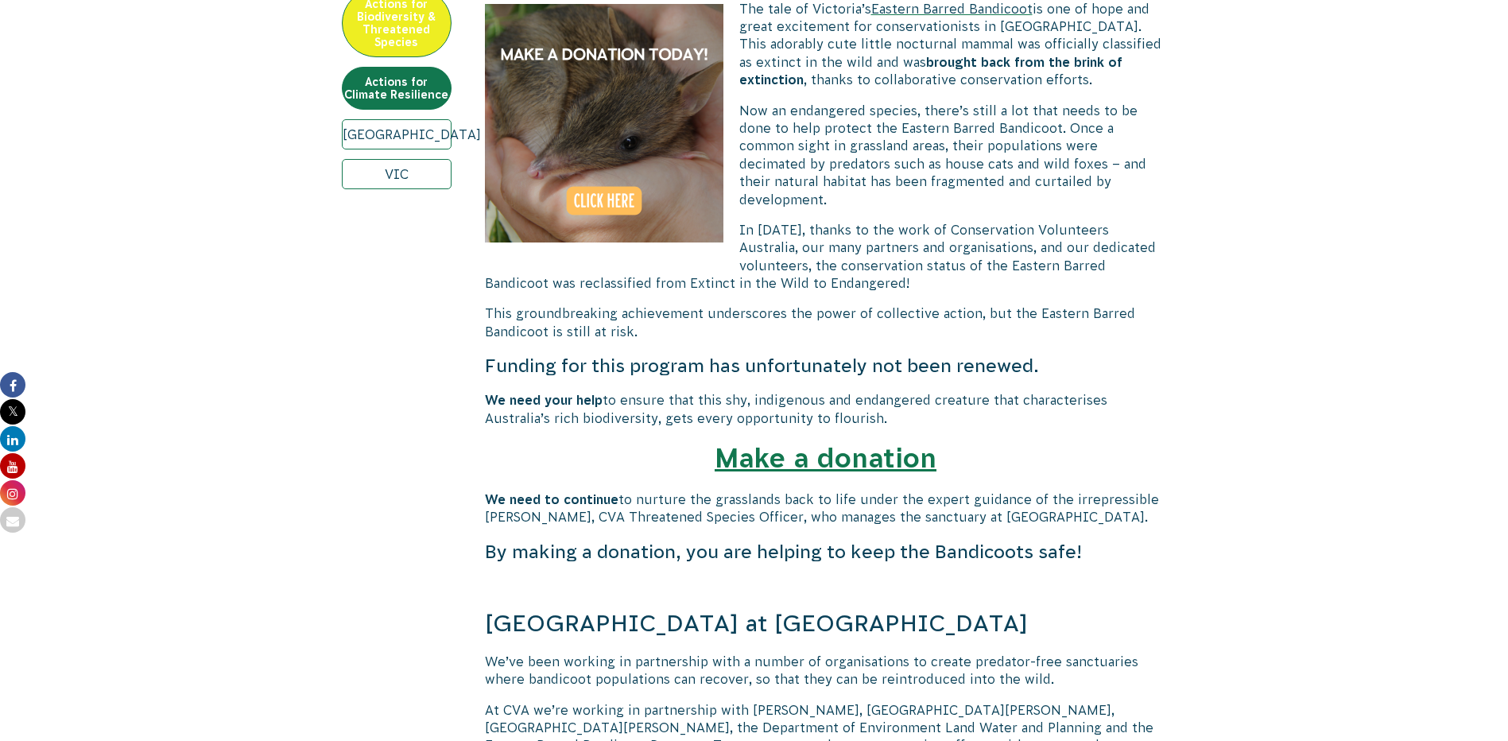
scroll to position [665, 0]
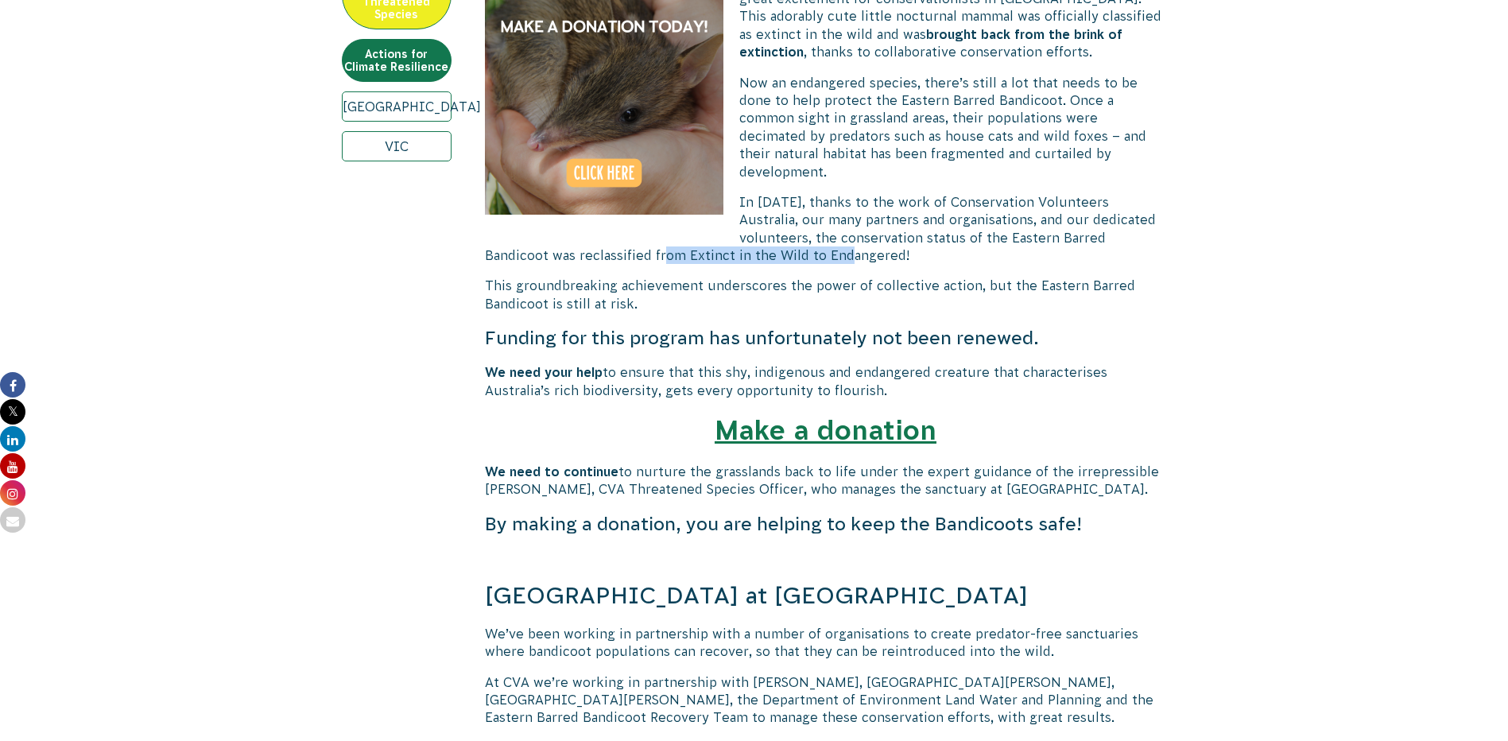
click at [1024, 239] on span "In [DATE], thanks to the work of Conservation Volunteers Australia, our many pa…" at bounding box center [820, 229] width 671 height 68
click at [700, 285] on p "This groundbreaking achievement underscores the power of collective action, but…" at bounding box center [826, 295] width 682 height 36
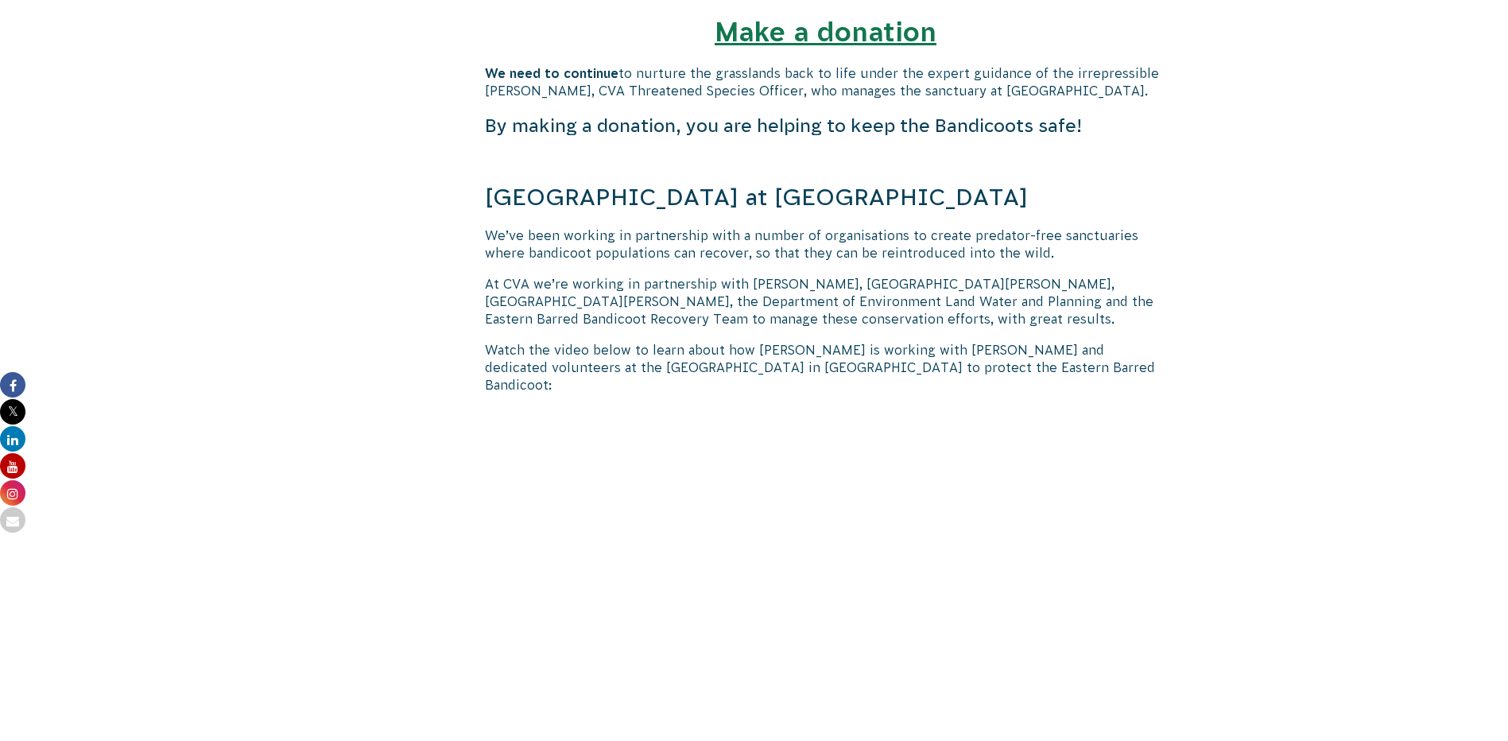
scroll to position [1065, 0]
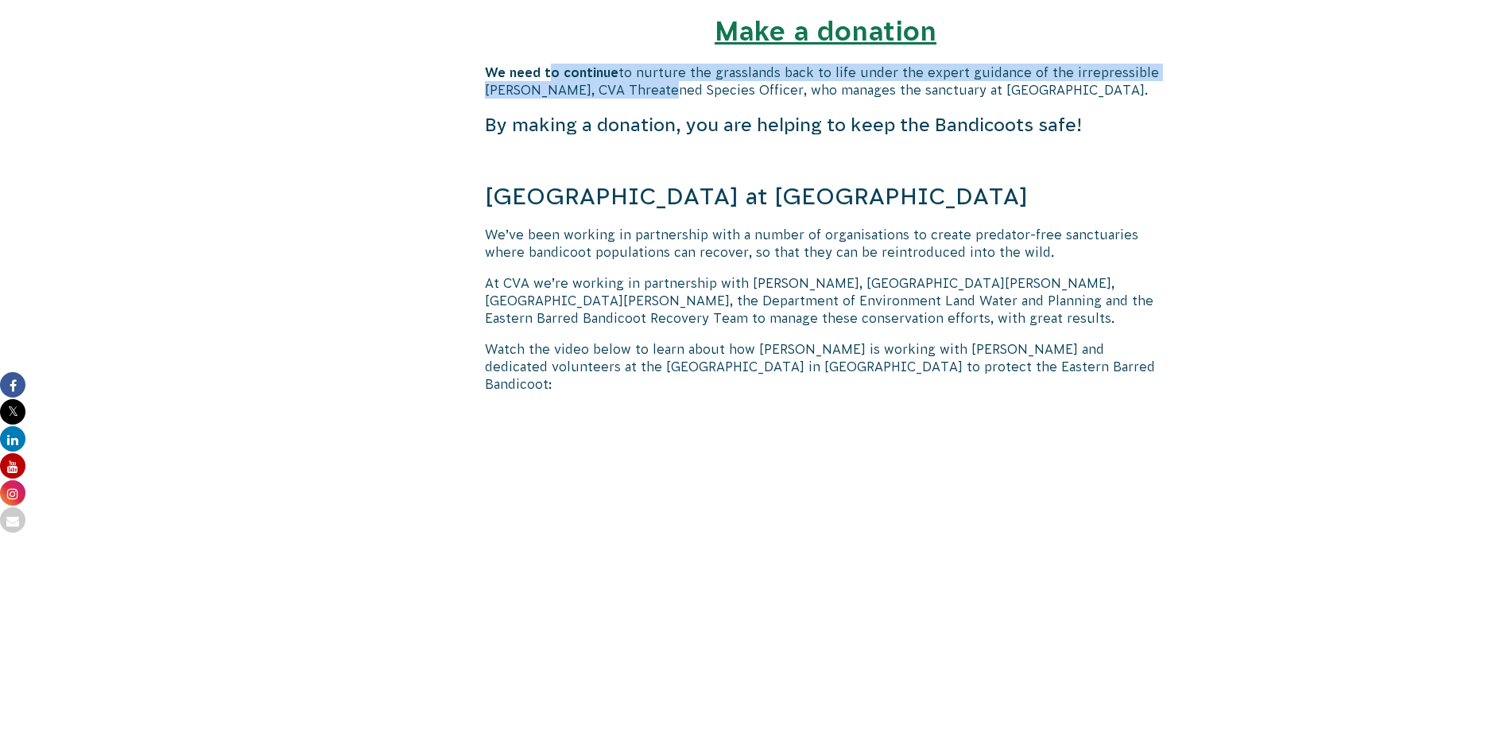
drag, startPoint x: 549, startPoint y: 60, endPoint x: 646, endPoint y: 75, distance: 98.8
click at [646, 75] on p "We need to continue to nurture the grasslands back to life under the expert gui…" at bounding box center [826, 82] width 682 height 36
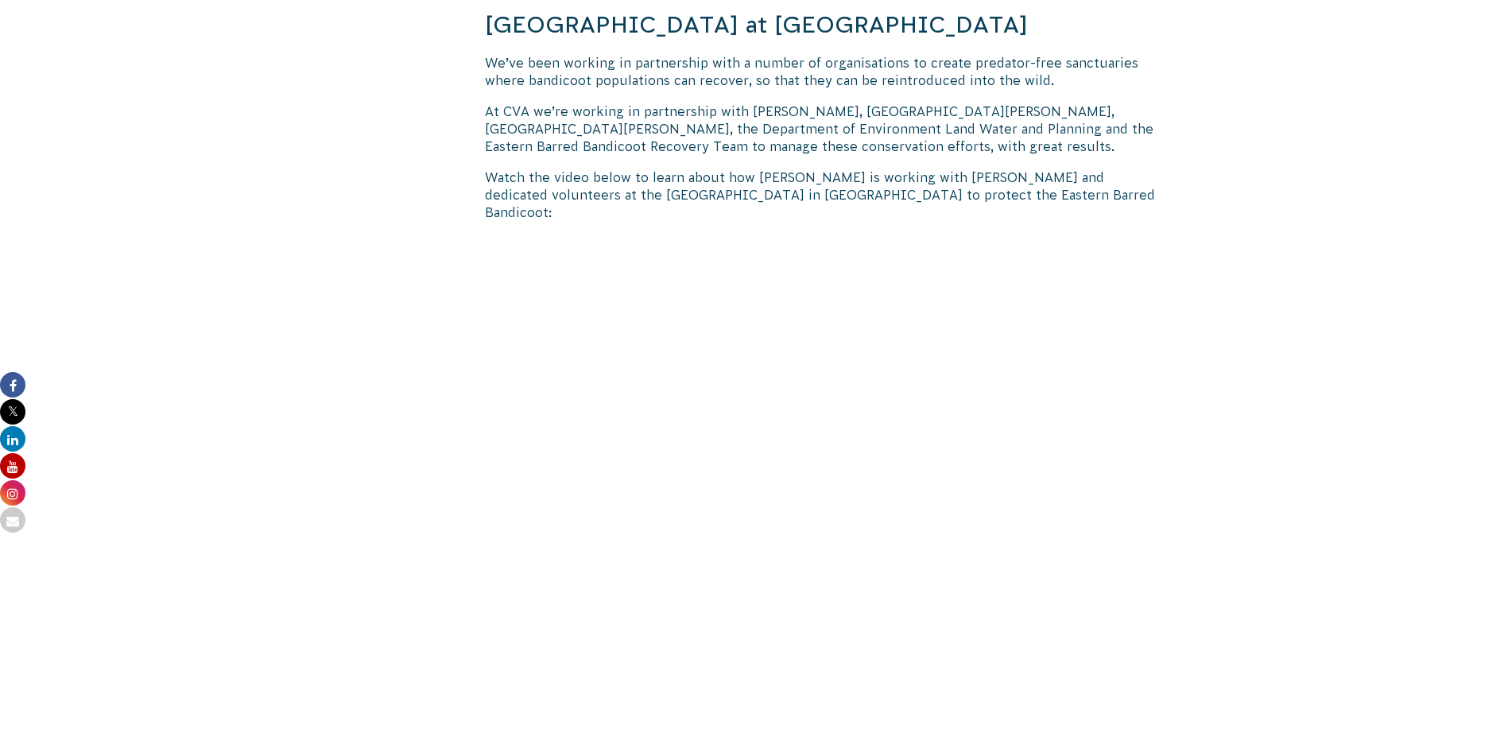
scroll to position [1239, 0]
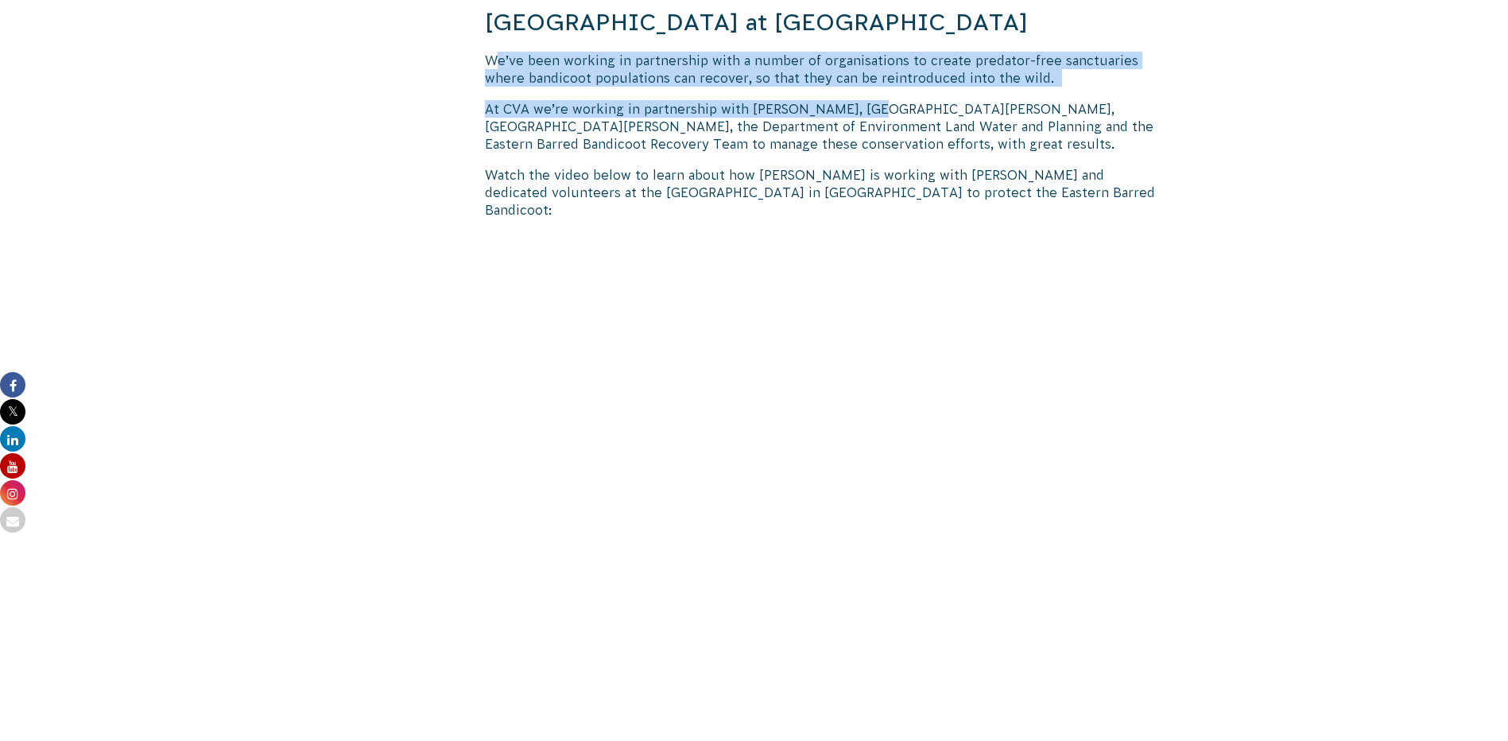
drag, startPoint x: 496, startPoint y: 55, endPoint x: 858, endPoint y: 115, distance: 366.8
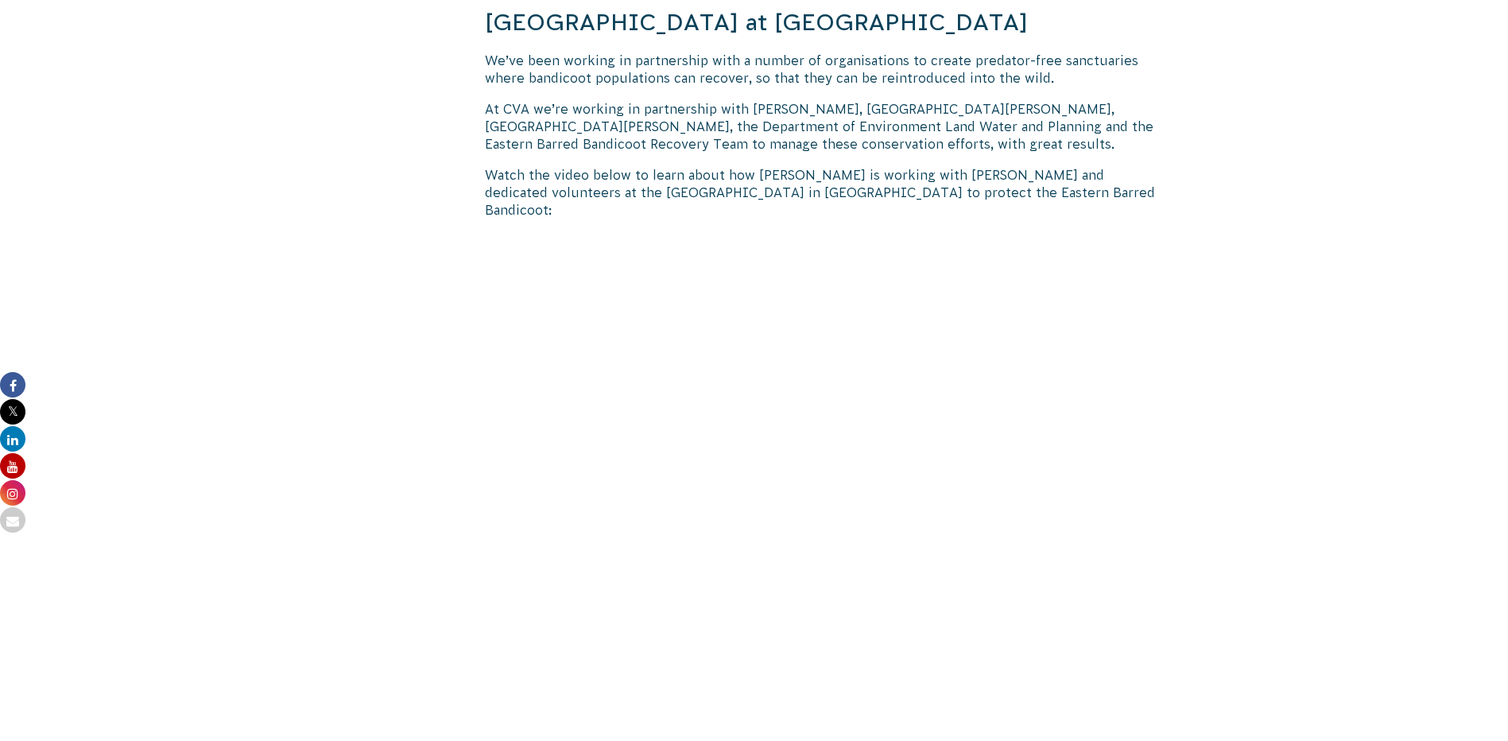
drag, startPoint x: 858, startPoint y: 115, endPoint x: 689, endPoint y: 126, distance: 169.7
click at [689, 126] on span "At CVA we’re working in partnership with [PERSON_NAME], [GEOGRAPHIC_DATA][PERSO…" at bounding box center [819, 127] width 669 height 50
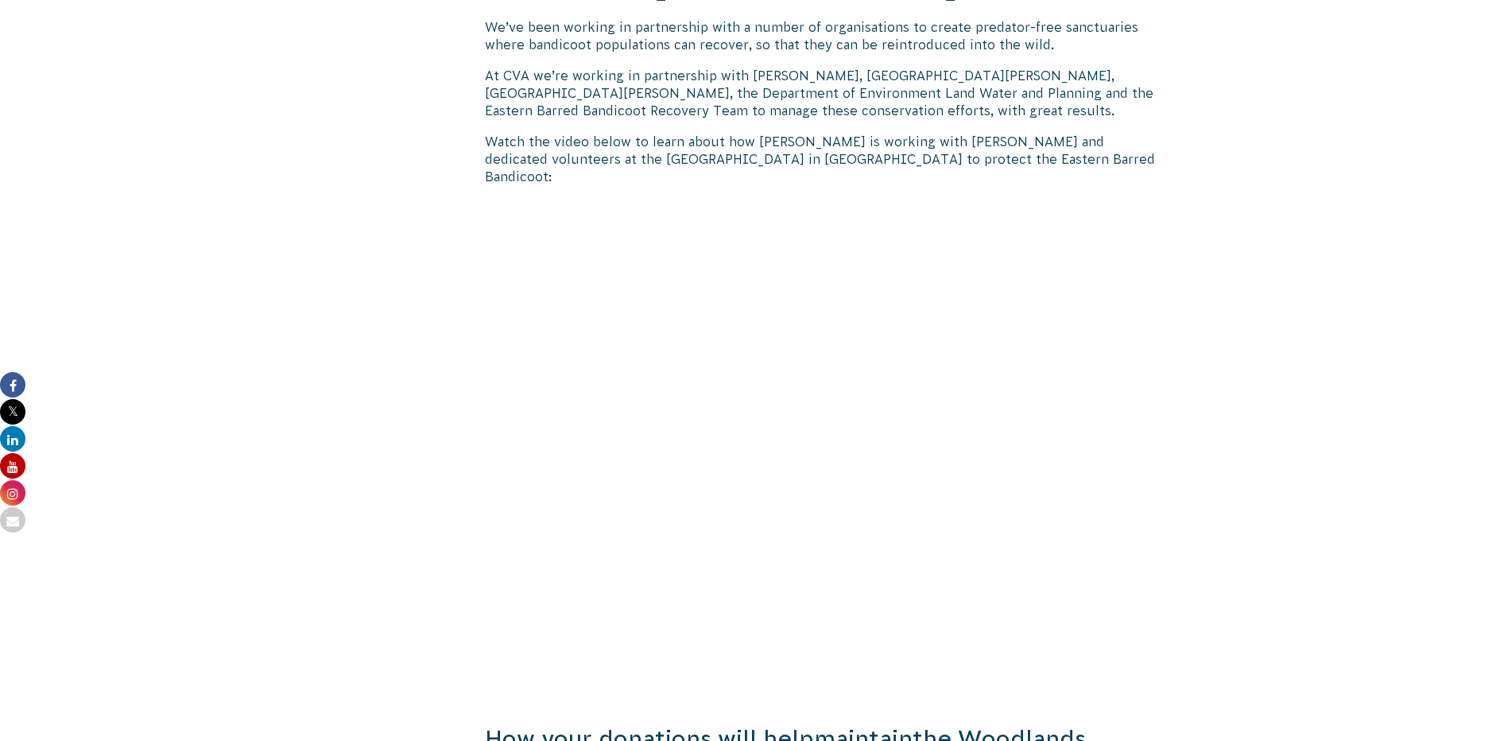
scroll to position [1276, 0]
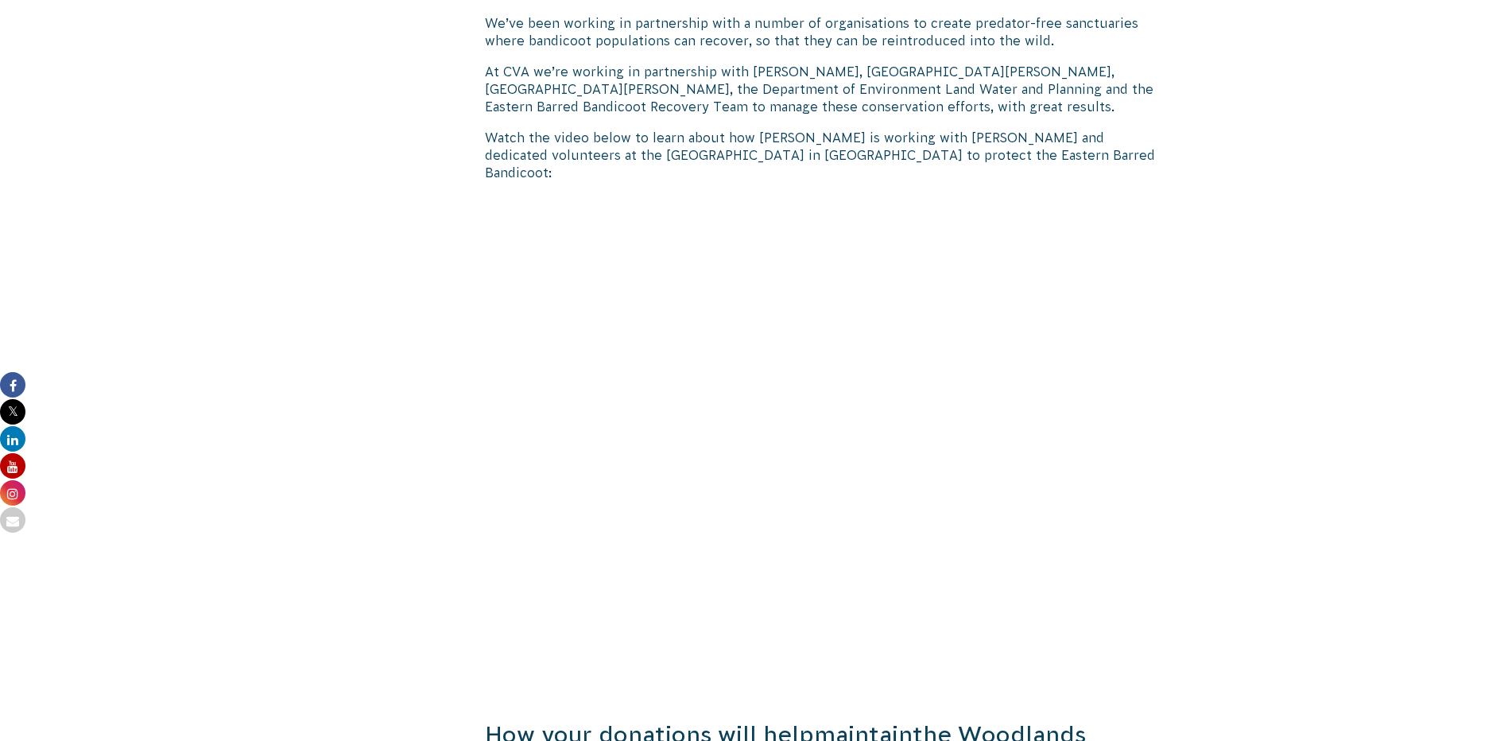
drag, startPoint x: 844, startPoint y: 109, endPoint x: 388, endPoint y: 37, distance: 461.3
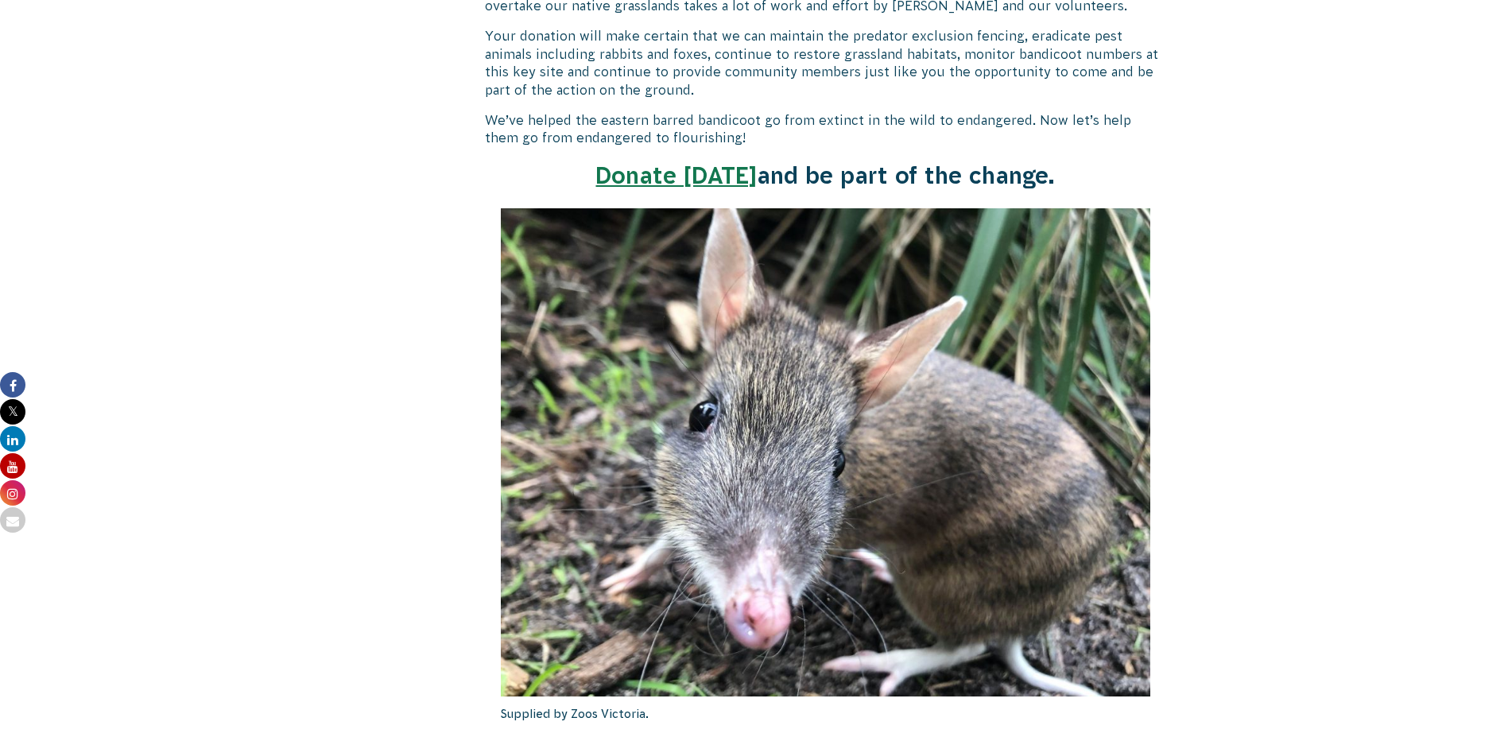
scroll to position [2099, 0]
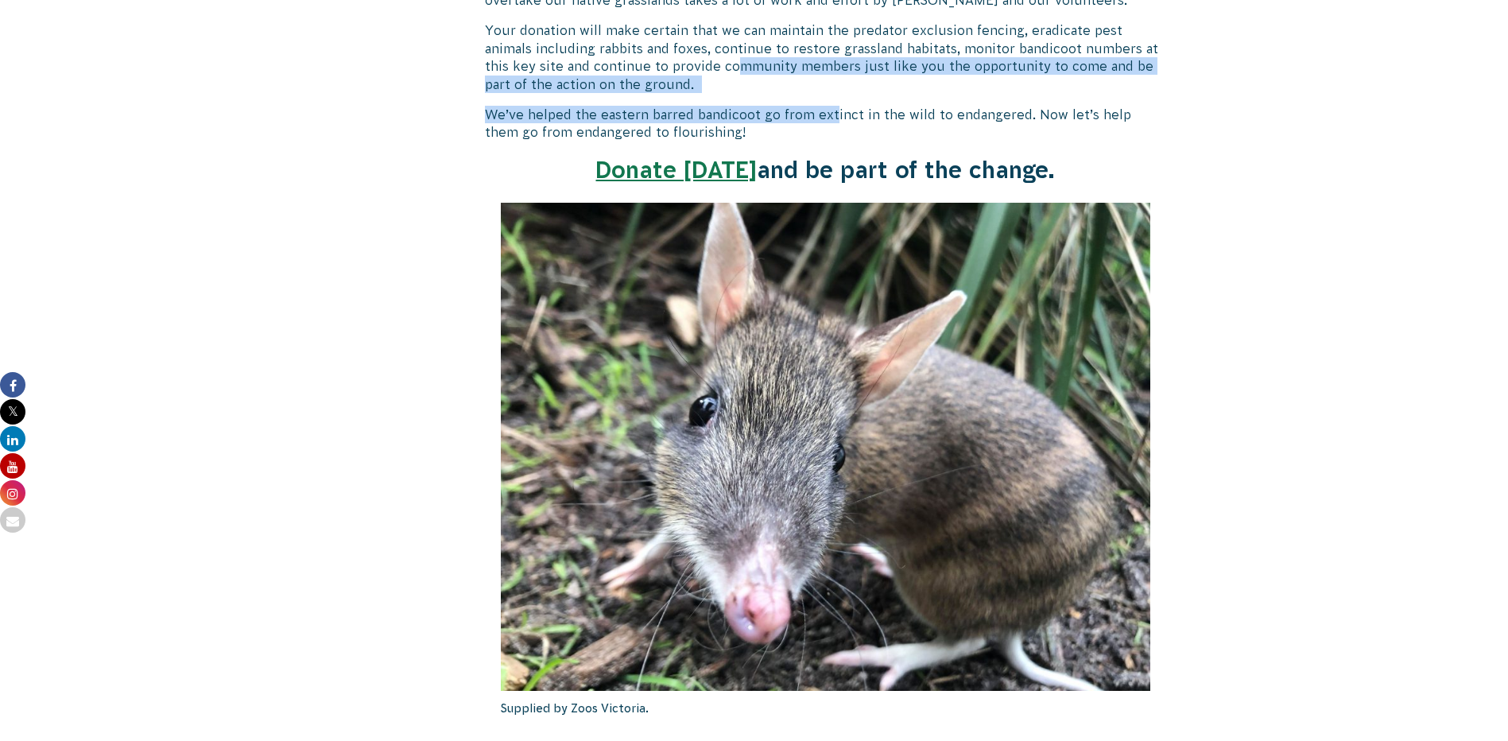
drag, startPoint x: 683, startPoint y: 56, endPoint x: 945, endPoint y: 95, distance: 265.3
click at [945, 95] on div "Protect the Woodlands Bandicoot Sanctuary The tale of [PERSON_NAME]’s Eastern B…" at bounding box center [826, 525] width 682 height 4074
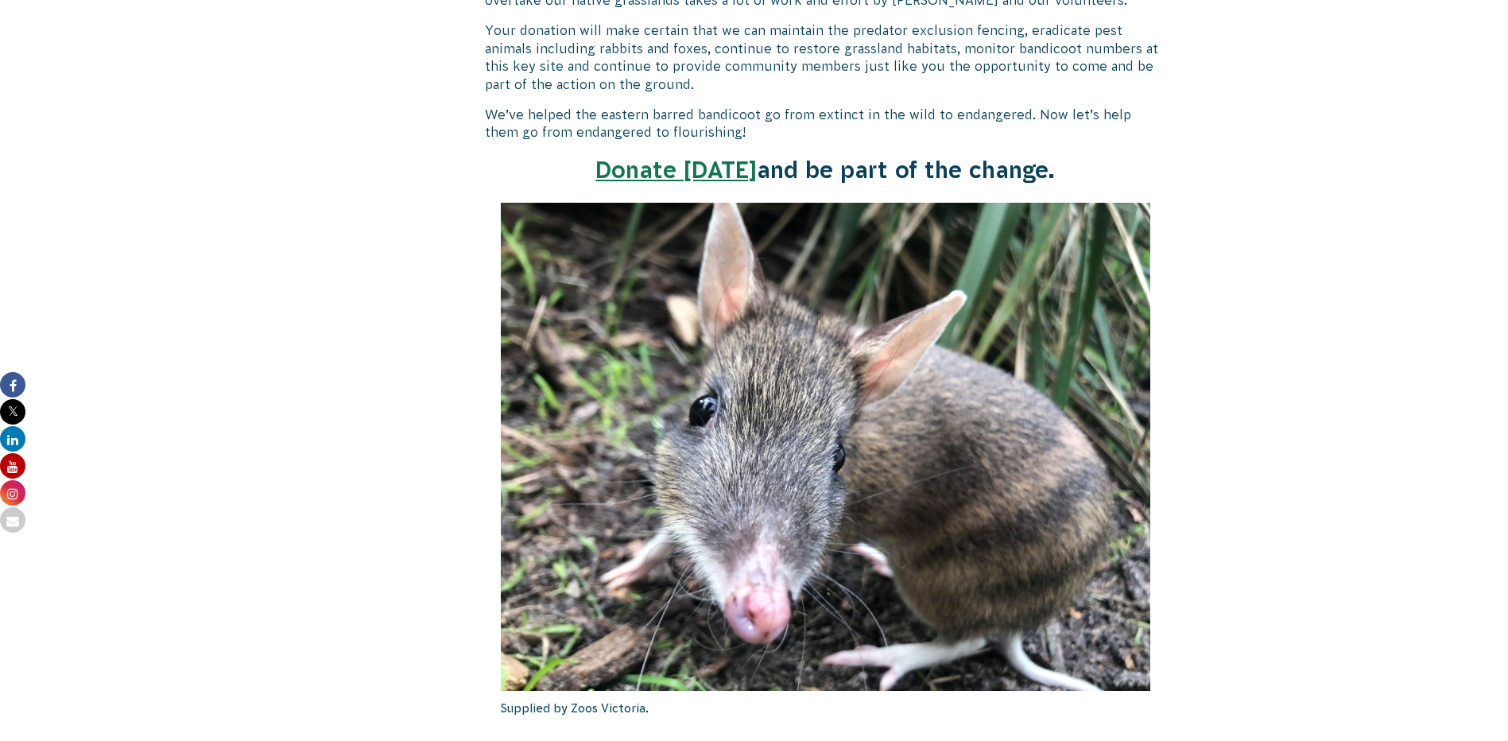
click at [367, 45] on div "Actions for Biodiversity & Threatened Species Actions for Climate Resilience [G…" at bounding box center [397, 563] width 110 height 4150
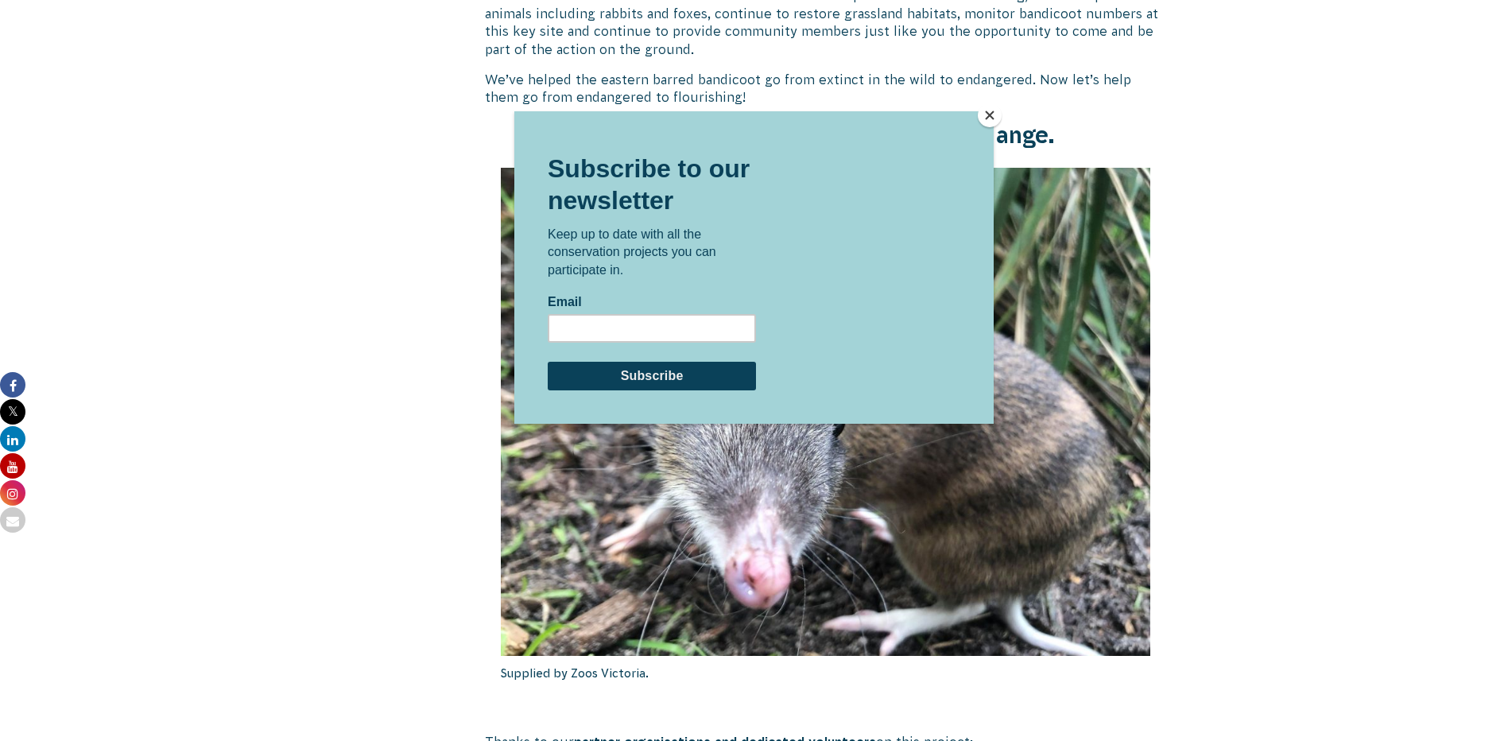
scroll to position [2135, 0]
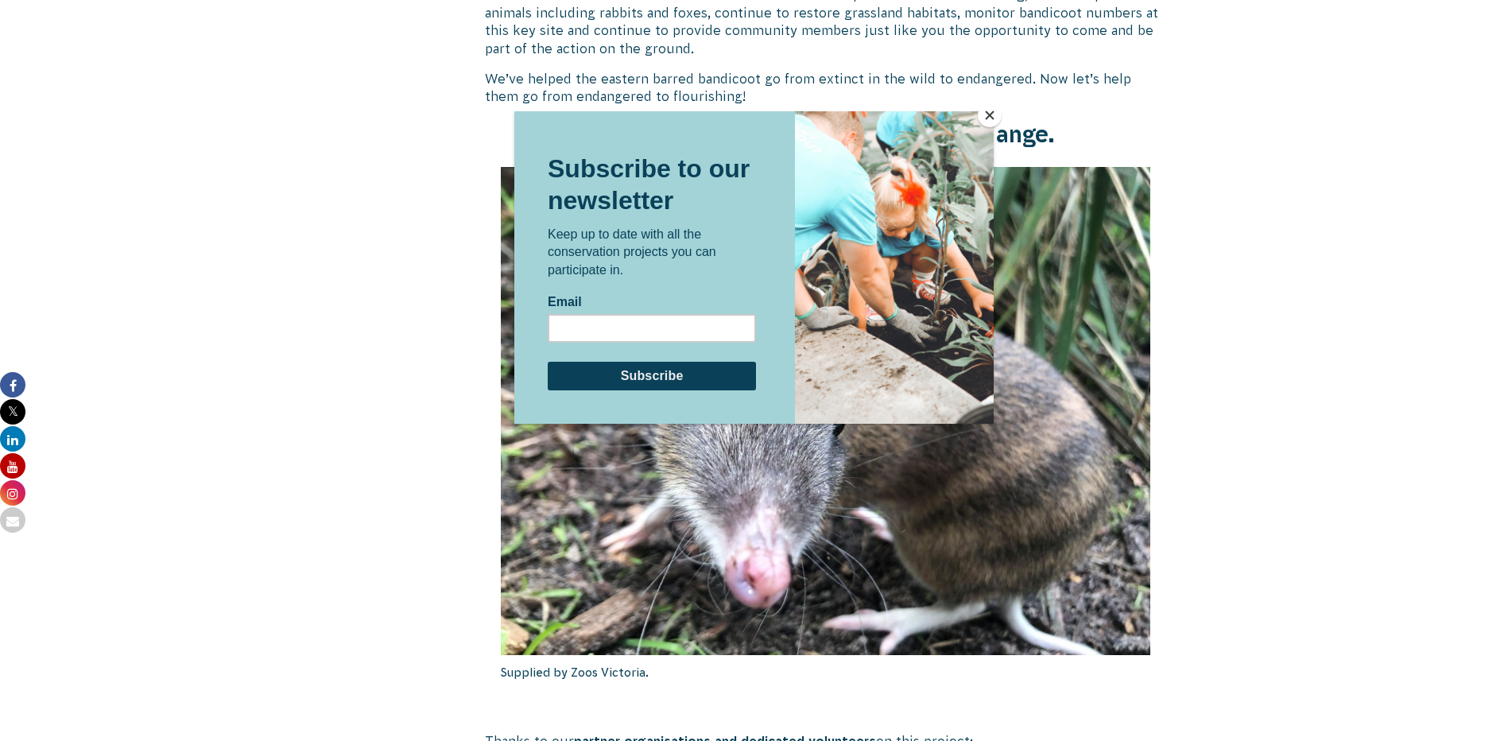
click at [985, 116] on button "Close" at bounding box center [990, 115] width 24 height 24
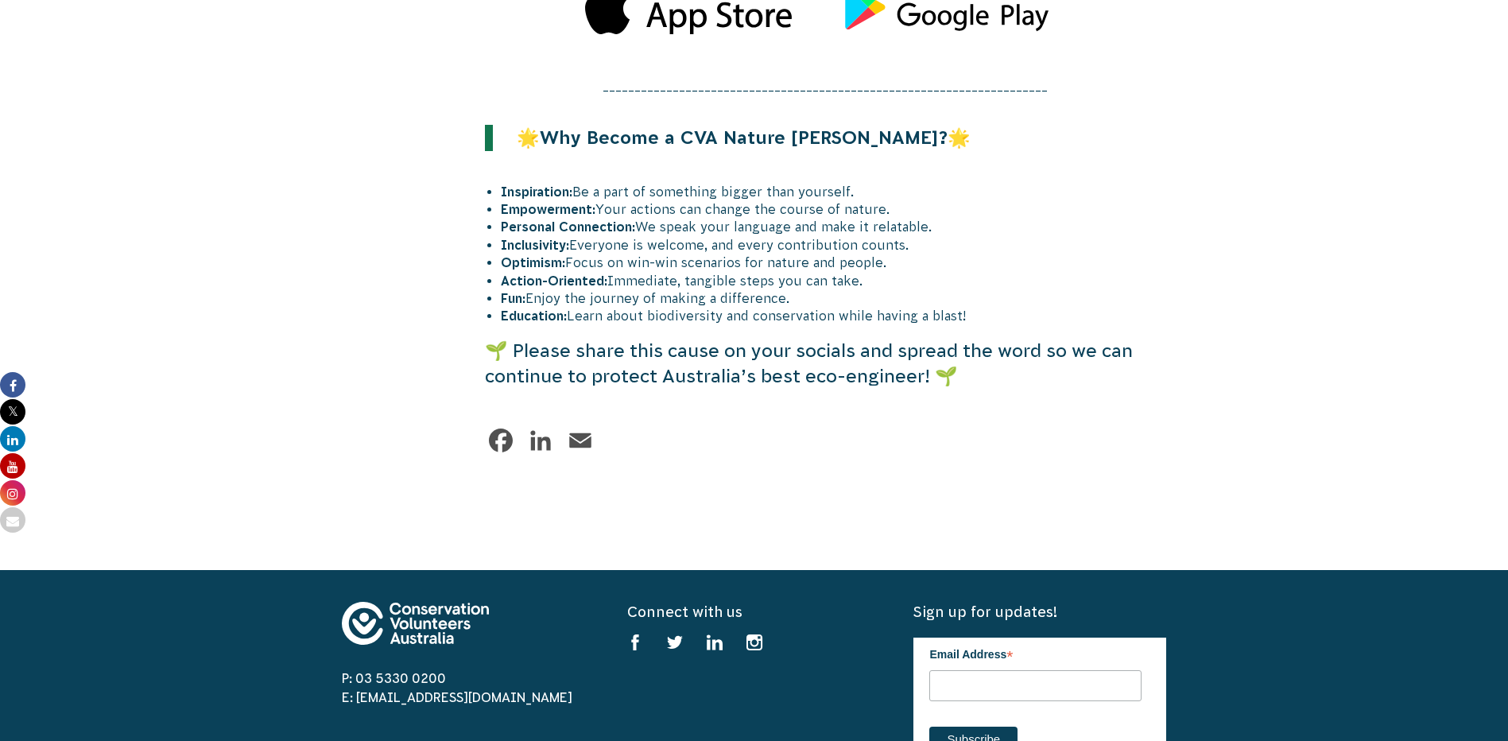
scroll to position [4205, 0]
